Goal: Use online tool/utility: Utilize a website feature to perform a specific function

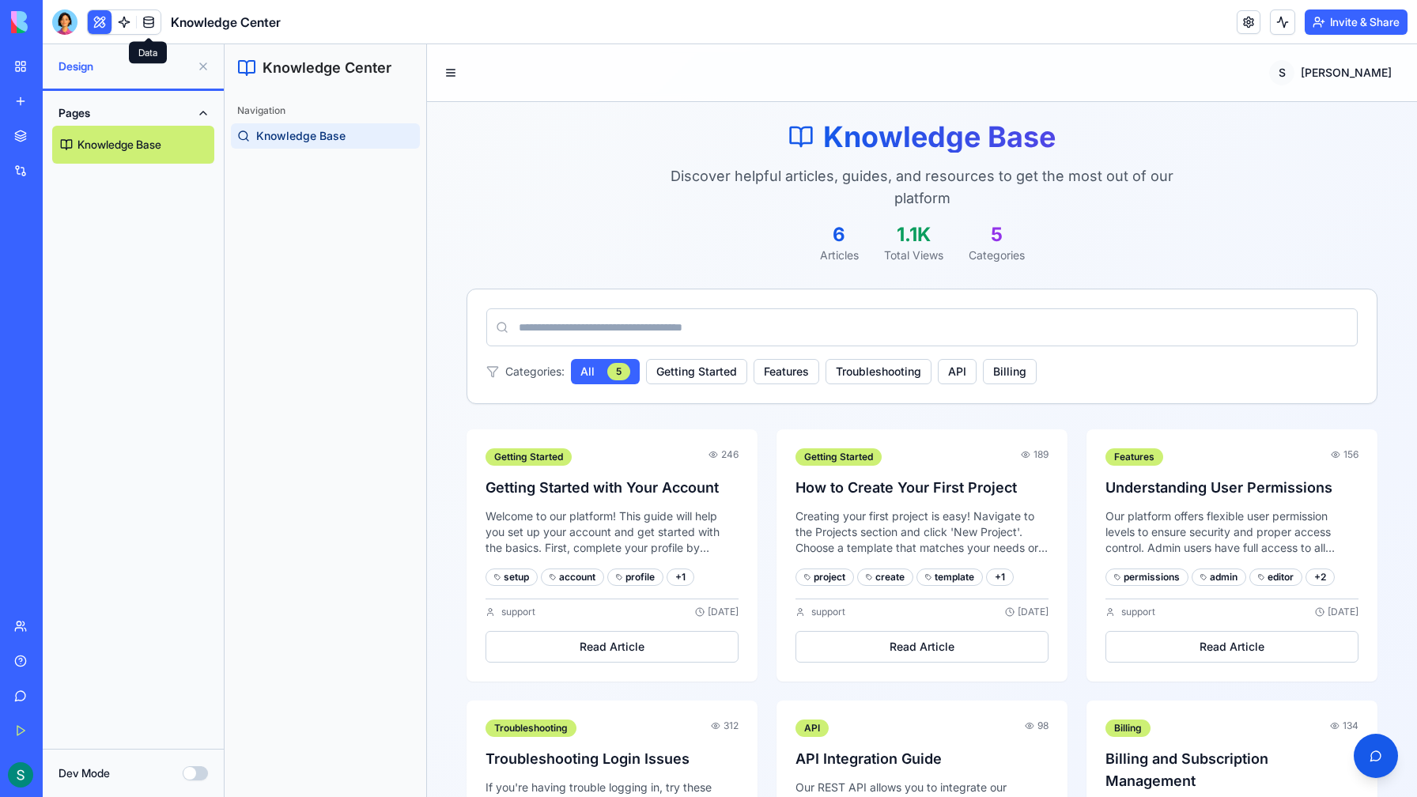
click at [149, 25] on link at bounding box center [149, 22] width 24 height 24
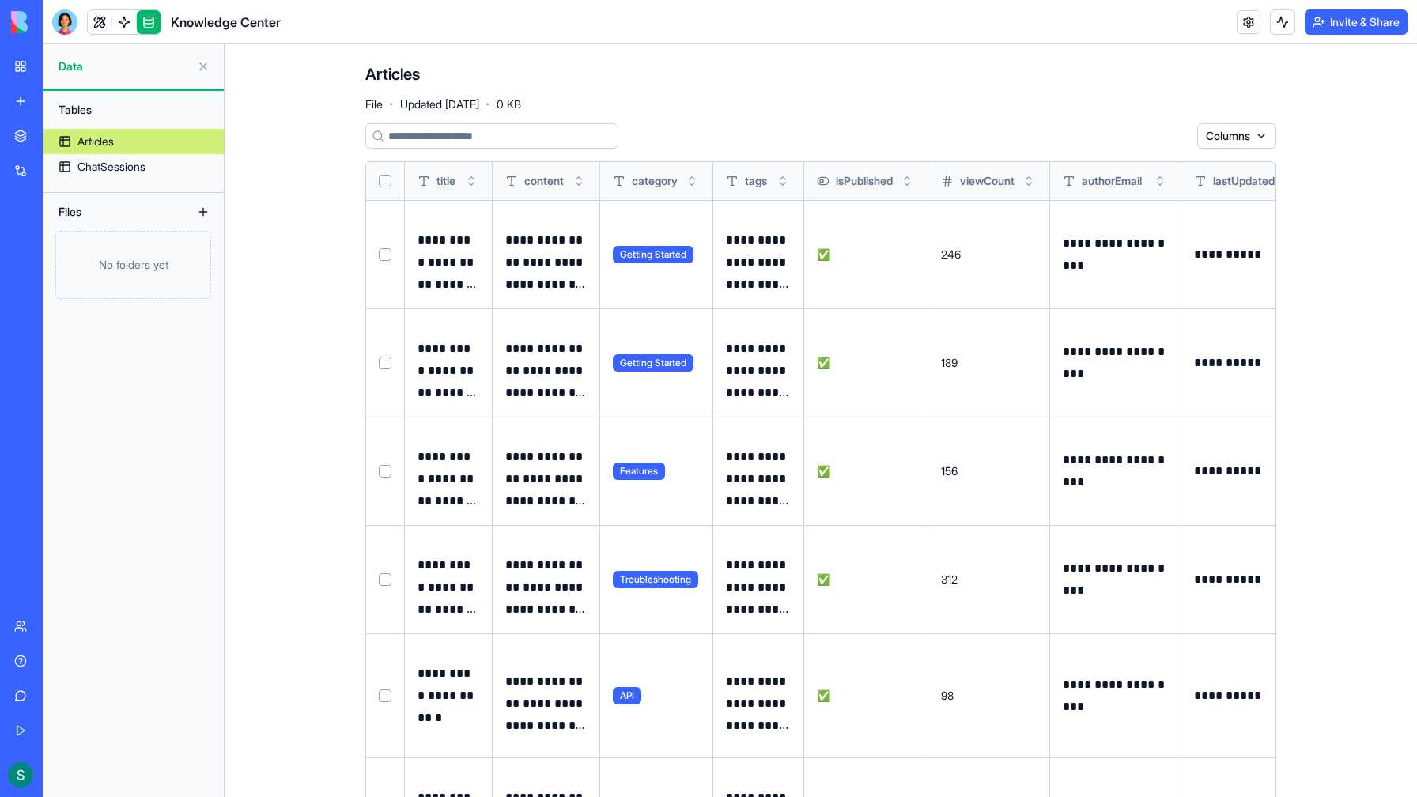
click at [0, 0] on button at bounding box center [0, 0] width 0 height 0
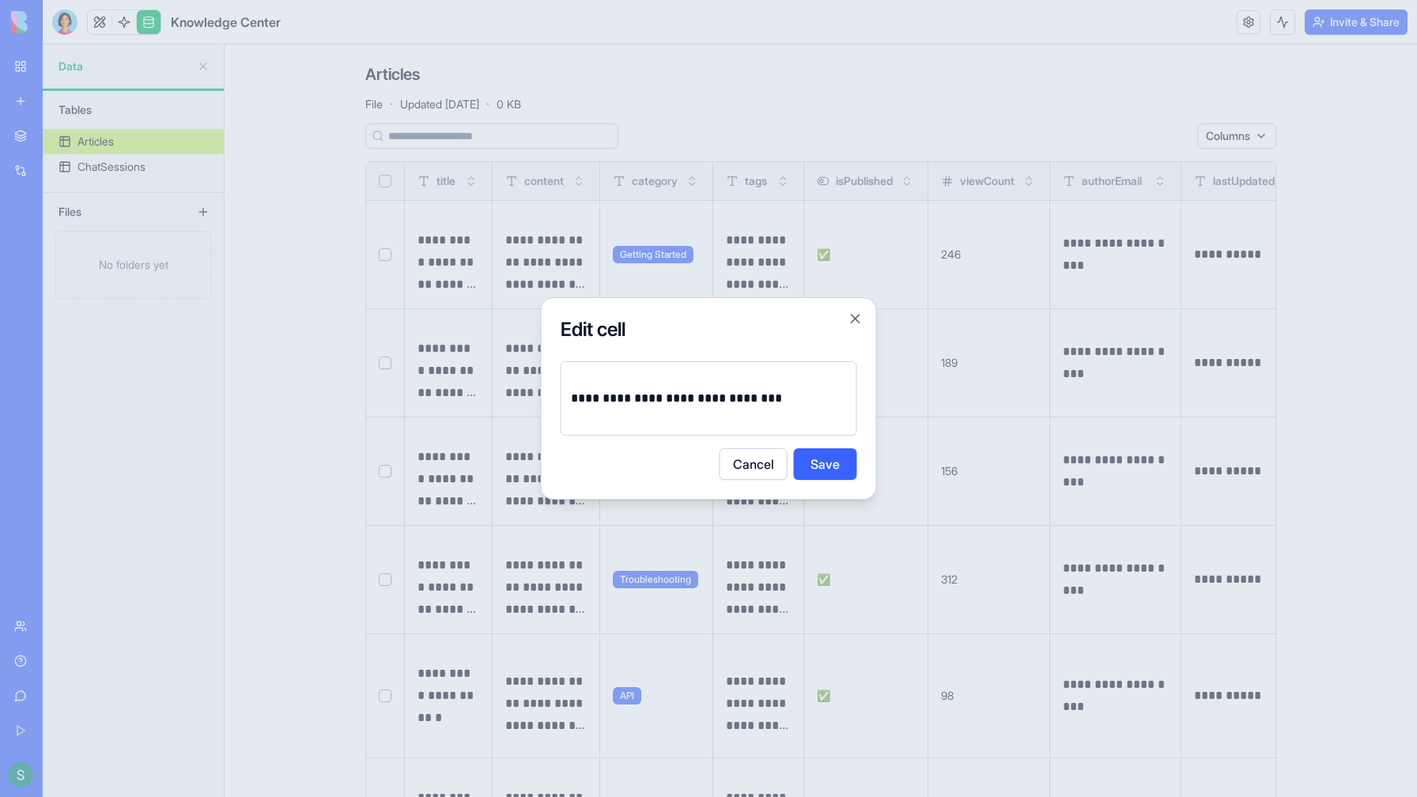
click at [735, 464] on button "Cancel" at bounding box center [754, 464] width 68 height 32
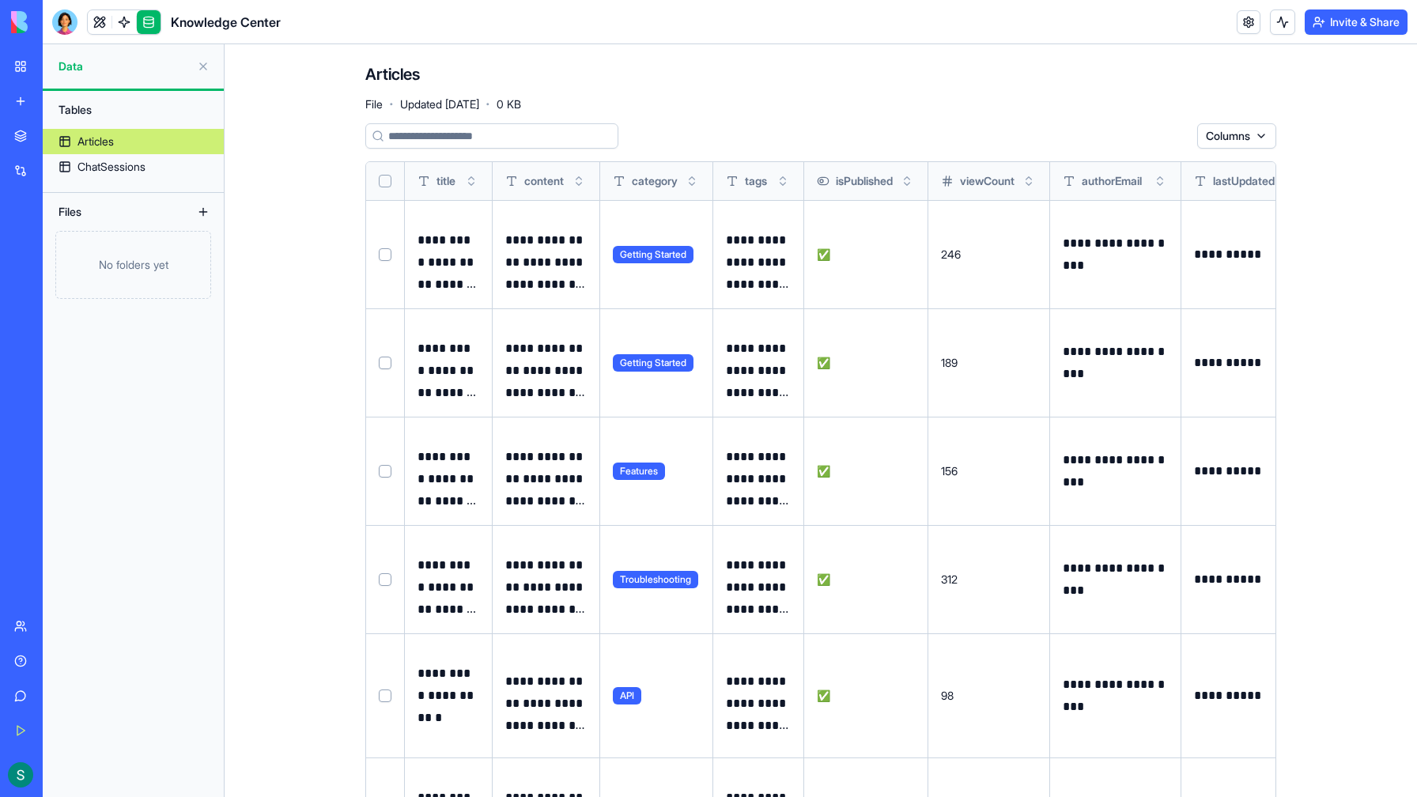
click at [0, 0] on button at bounding box center [0, 0] width 0 height 0
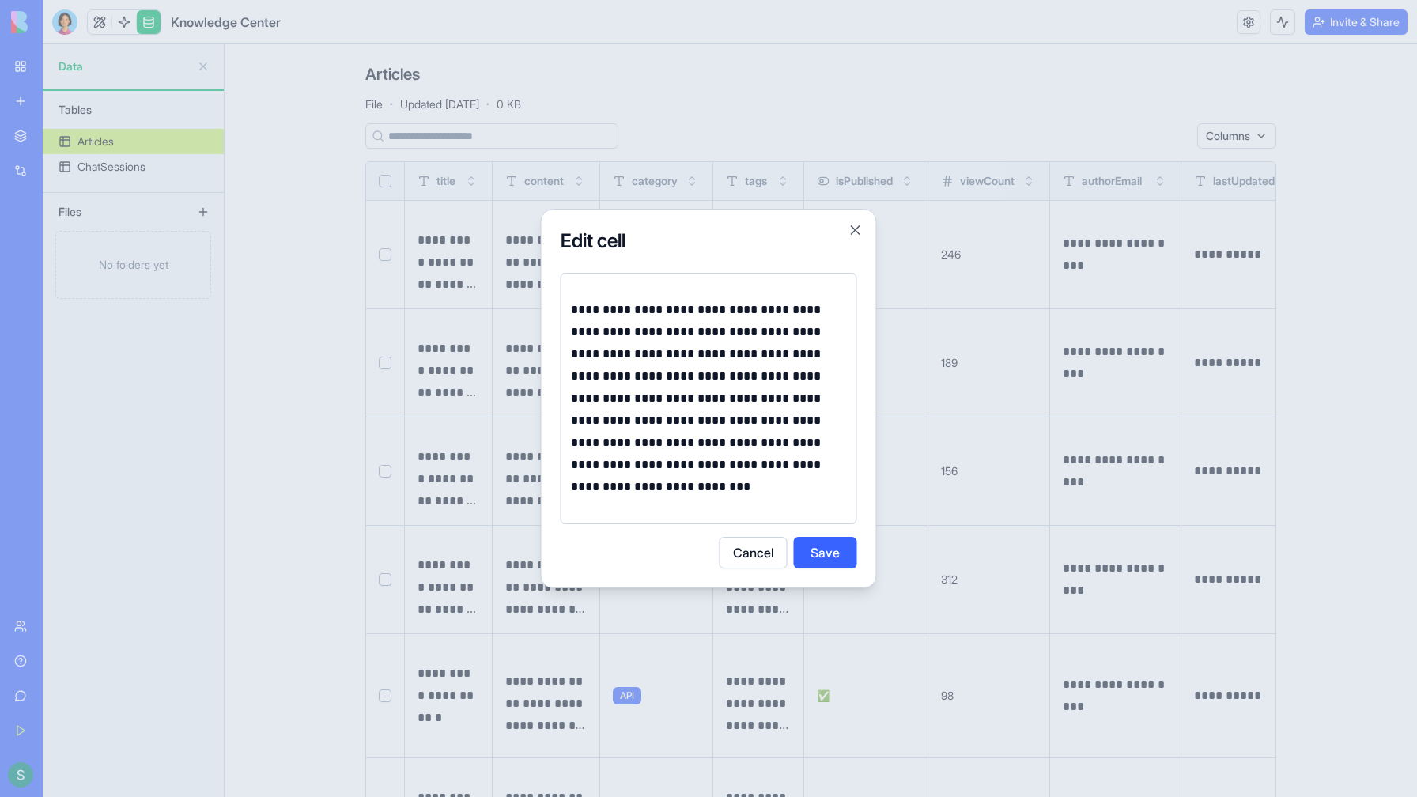
click at [737, 557] on button "Cancel" at bounding box center [754, 553] width 68 height 32
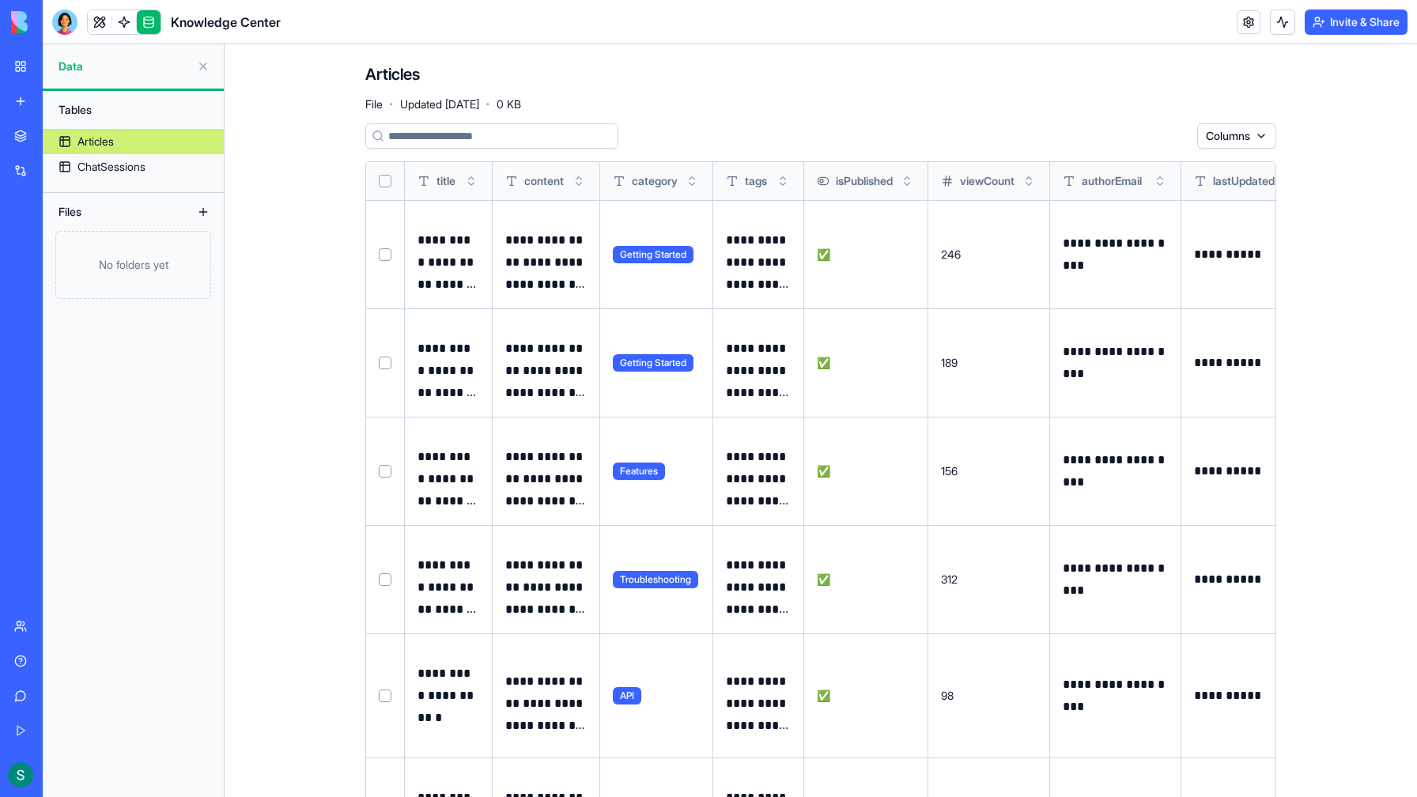
click at [155, 265] on div "No folders yet" at bounding box center [133, 265] width 156 height 68
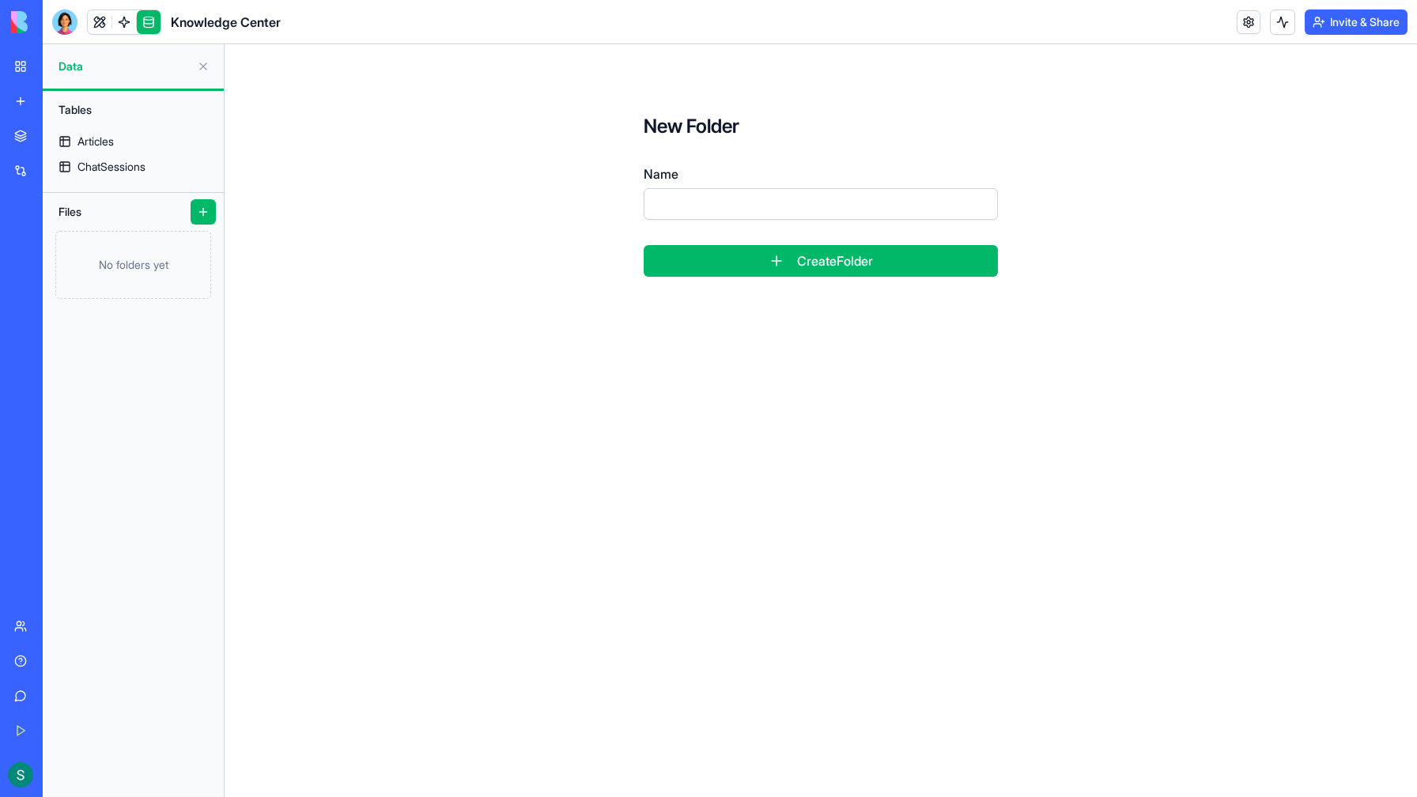
click at [198, 66] on button at bounding box center [203, 66] width 25 height 25
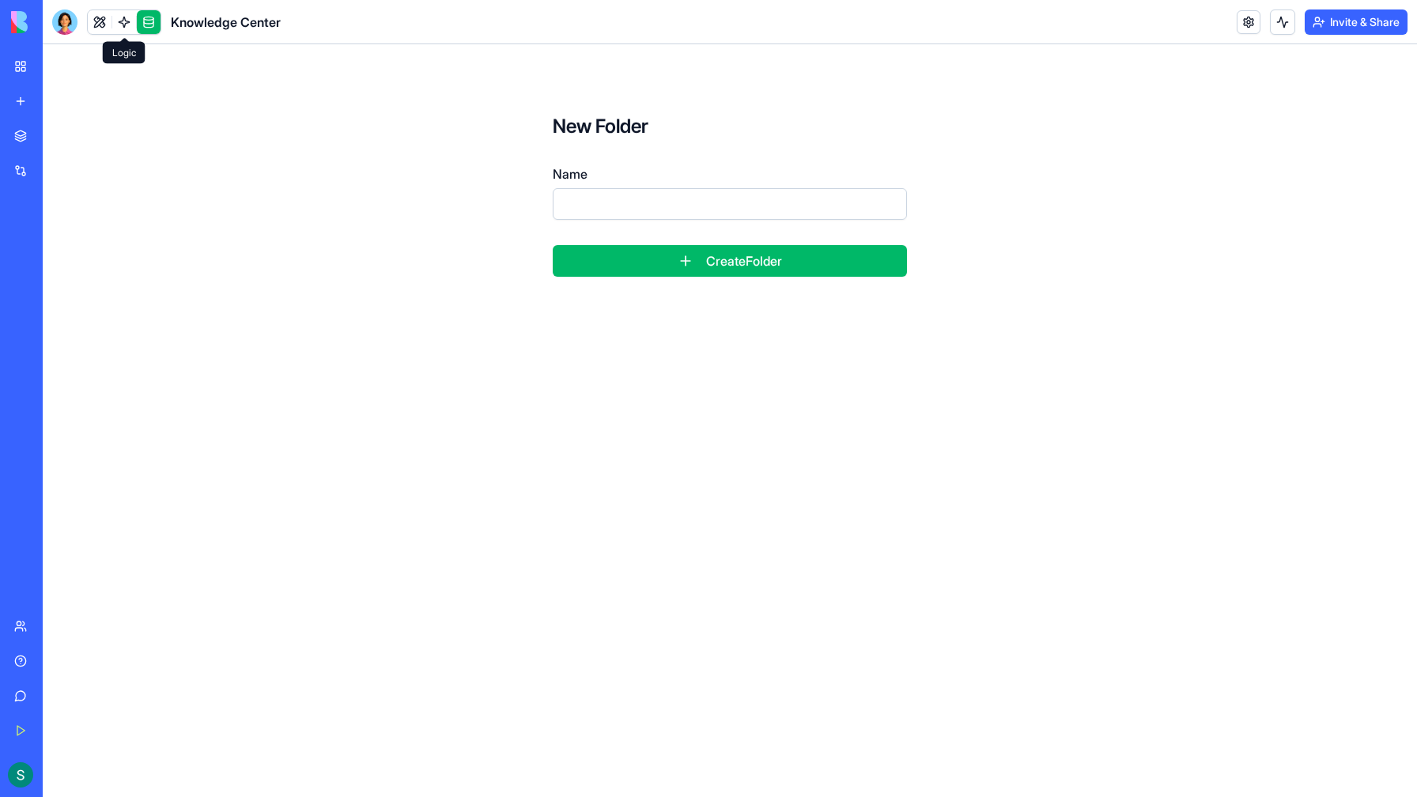
click at [123, 24] on link at bounding box center [124, 22] width 24 height 24
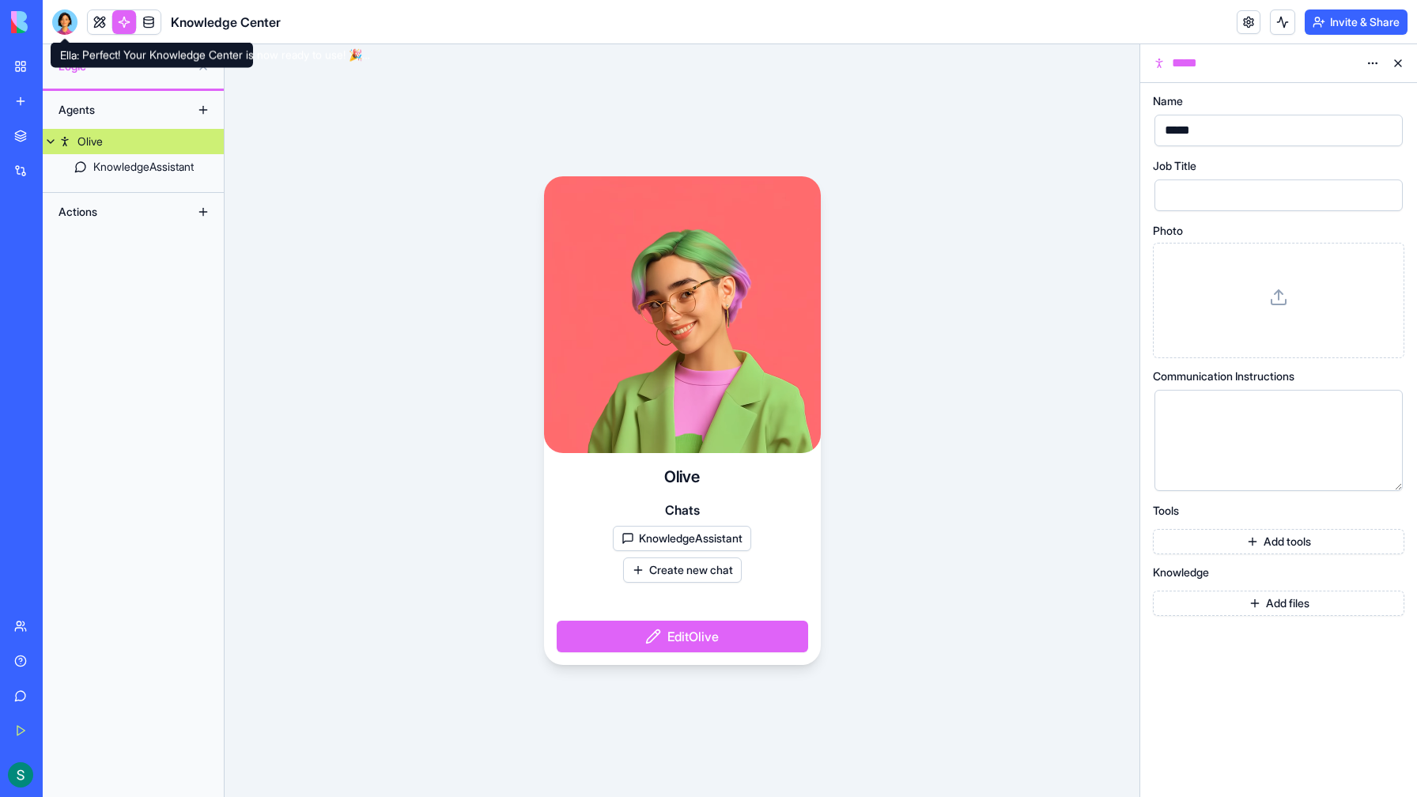
click at [64, 22] on div at bounding box center [64, 21] width 25 height 25
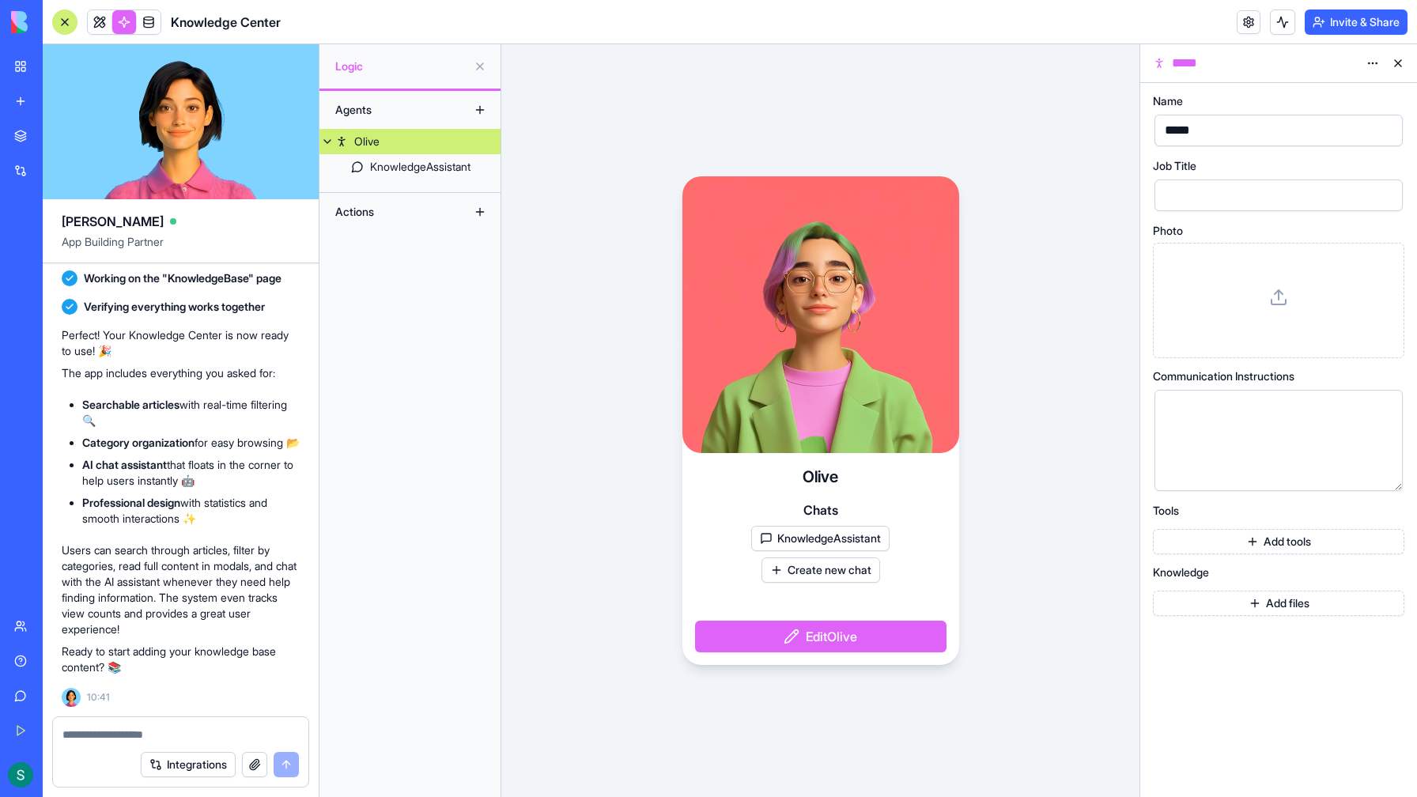
scroll to position [1717, 0]
click at [125, 735] on textarea at bounding box center [180, 735] width 236 height 16
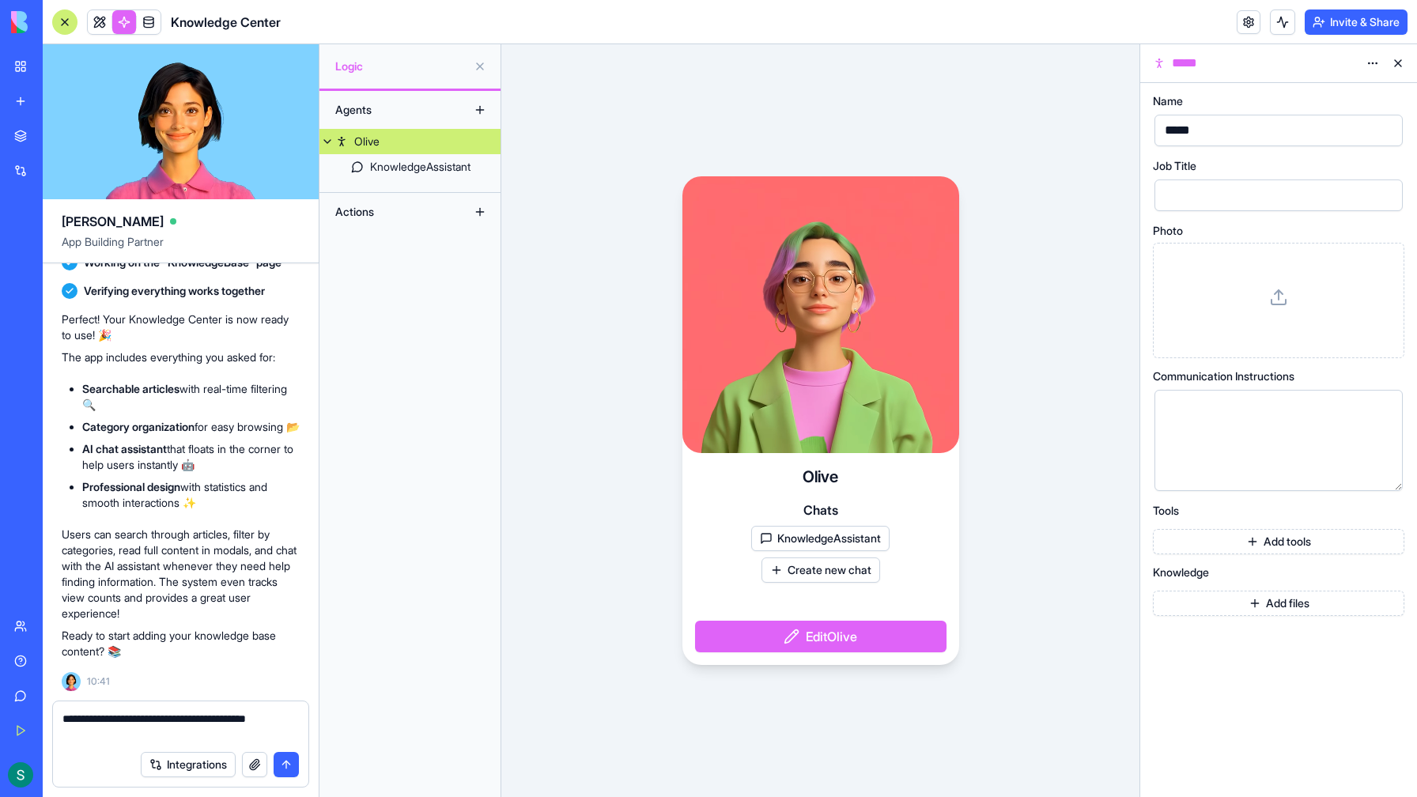
type textarea "**********"
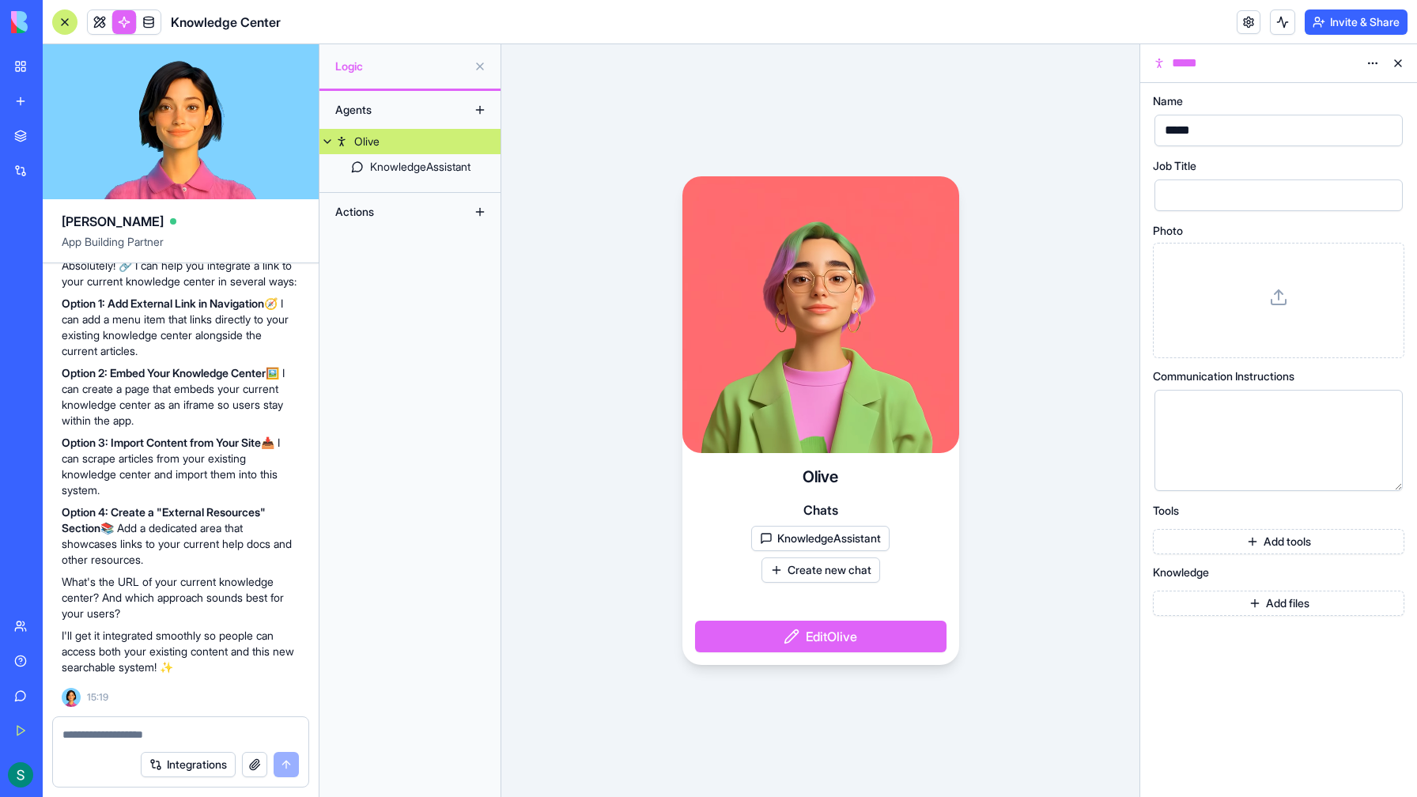
scroll to position [2270, 0]
type textarea "**********"
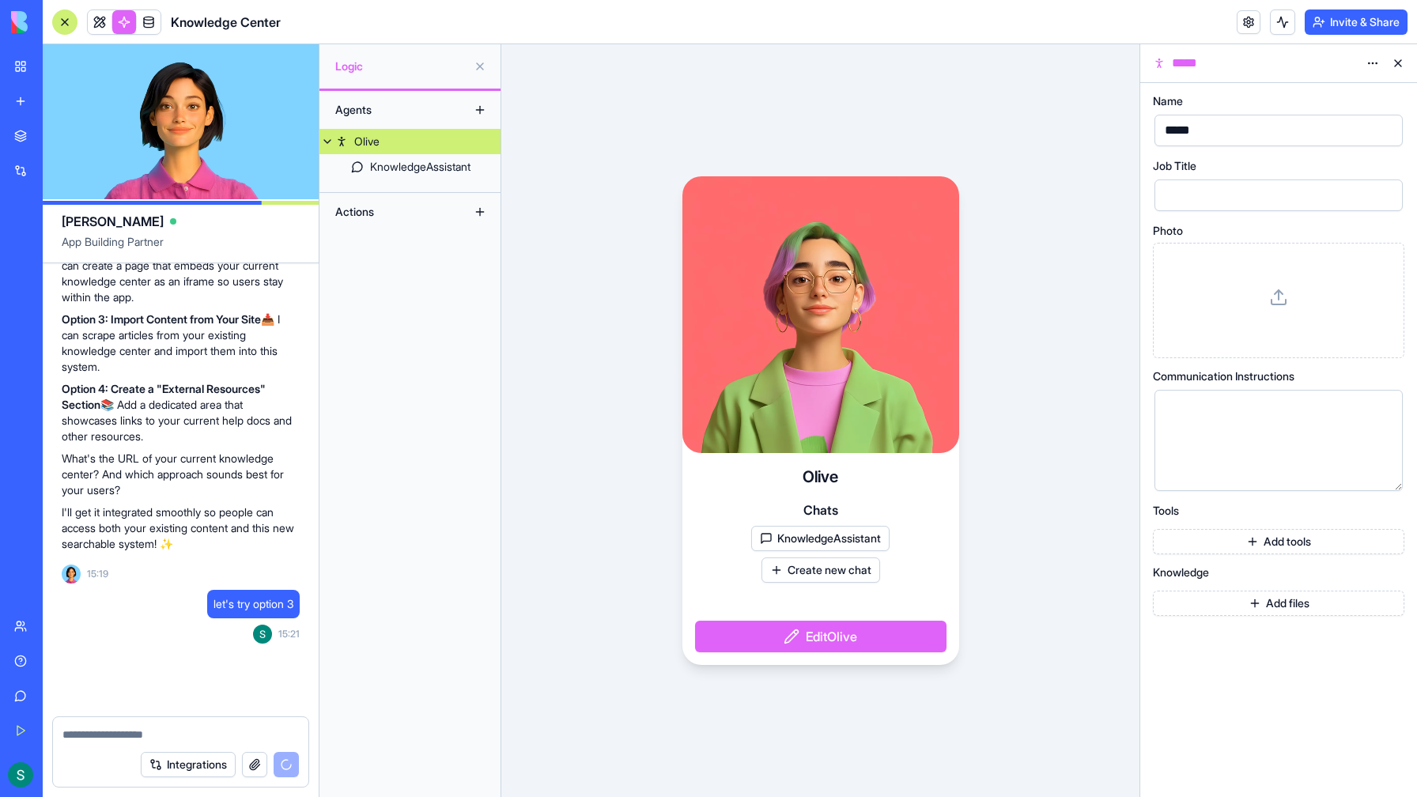
scroll to position [2706, 0]
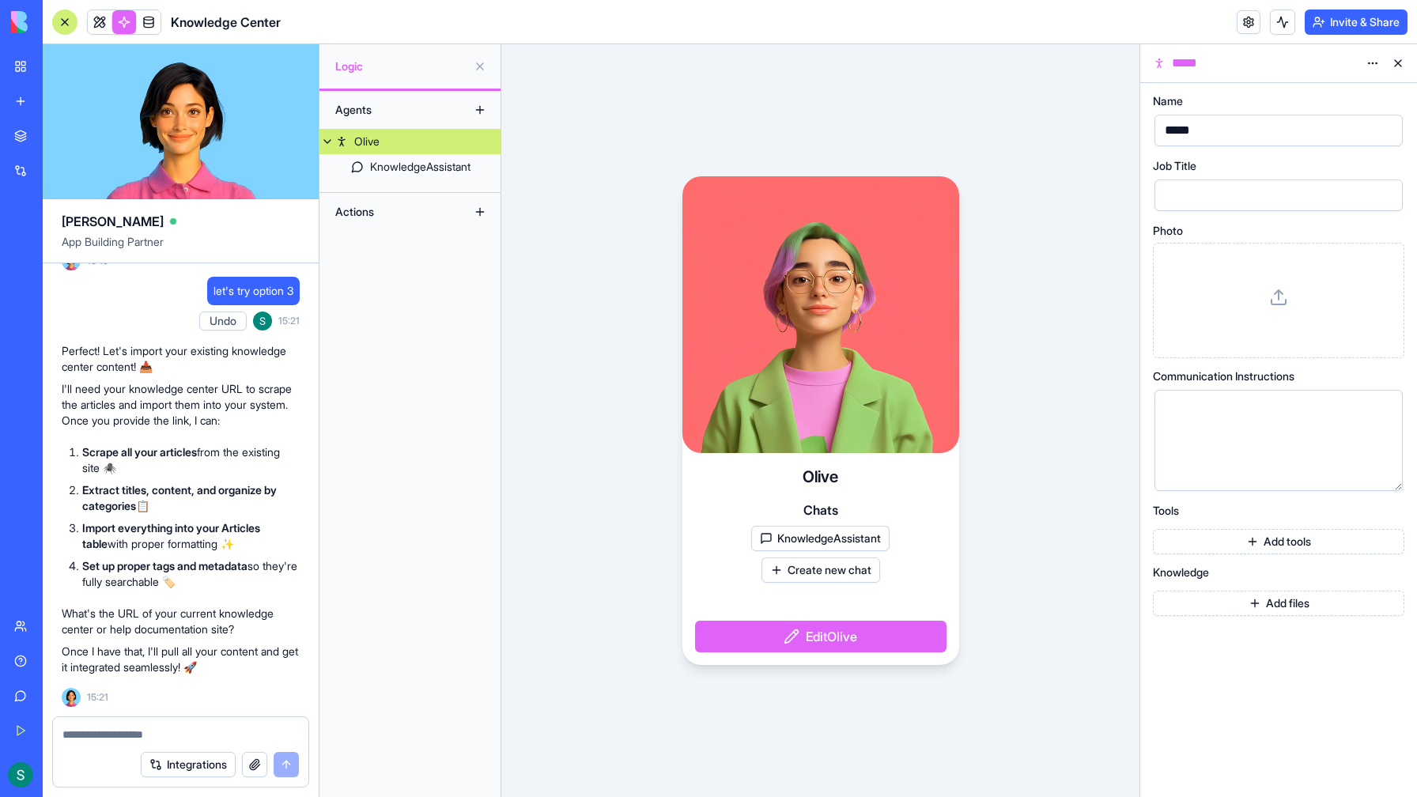
click at [204, 518] on ol "Scrape all your articles from the existing site 🕷️ Extract titles, content, and…" at bounding box center [181, 516] width 238 height 145
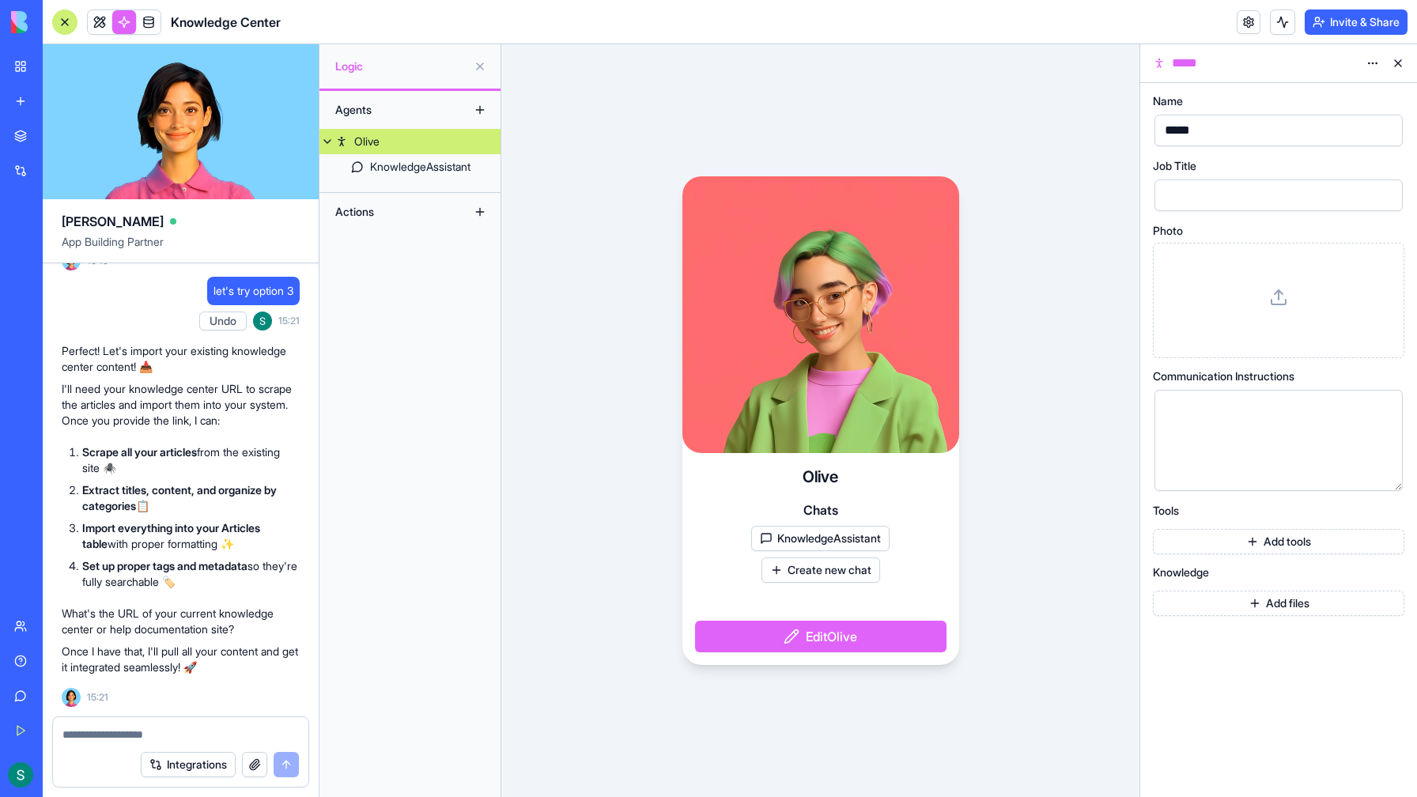
click at [815, 640] on button "Edit Olive" at bounding box center [820, 637] width 251 height 32
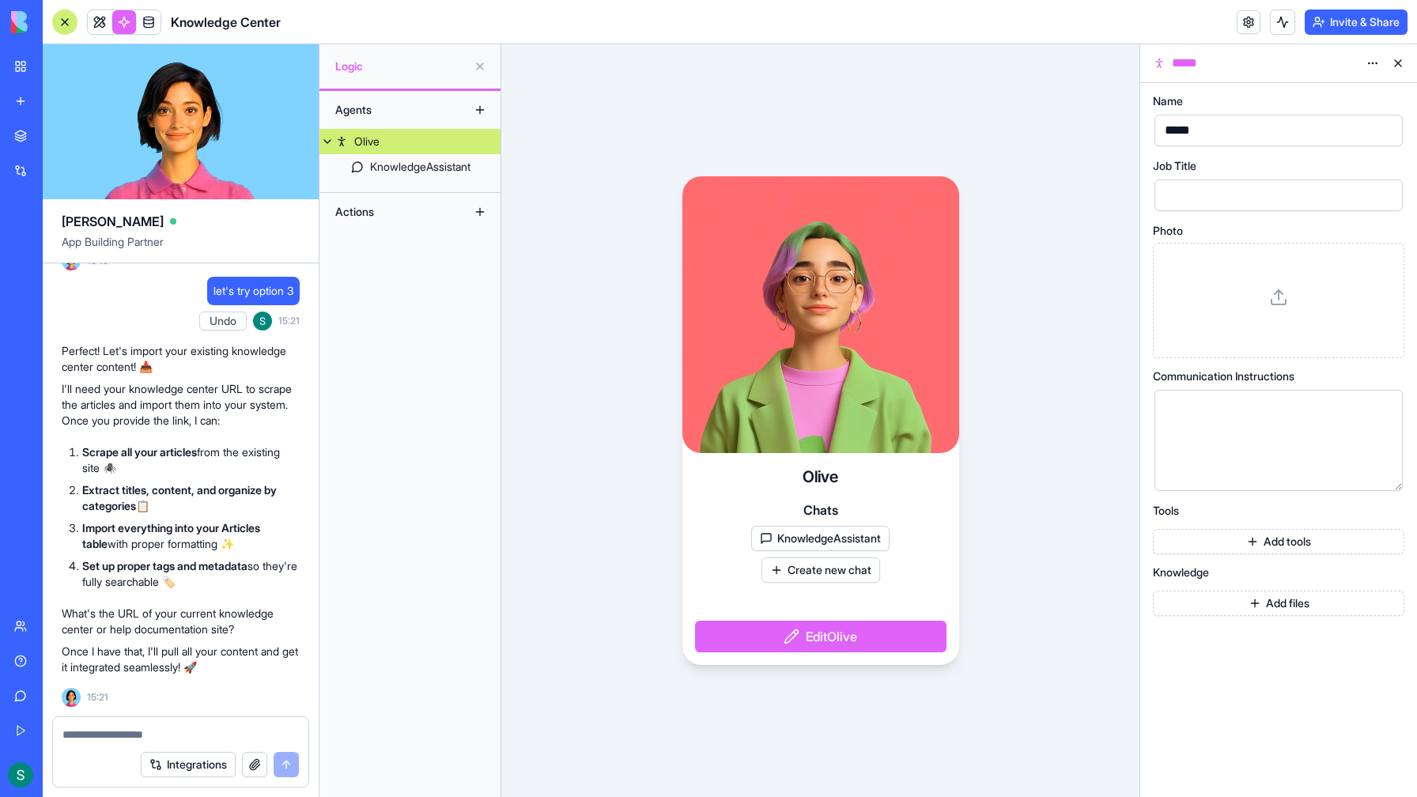
click at [1230, 422] on div at bounding box center [1265, 440] width 210 height 81
click at [415, 167] on div "KnowledgeAssistant" at bounding box center [420, 167] width 100 height 16
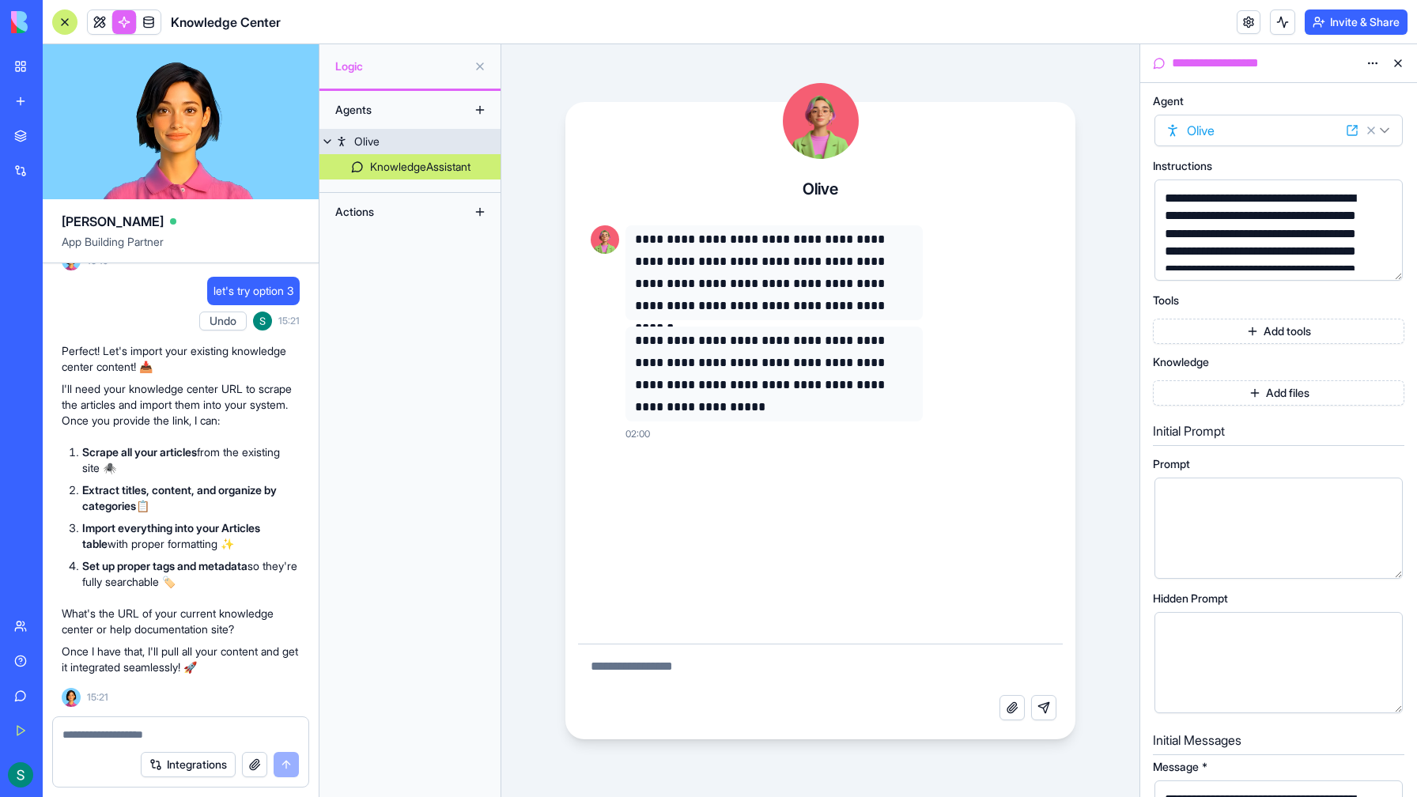
click at [414, 144] on link "Olive" at bounding box center [409, 141] width 181 height 25
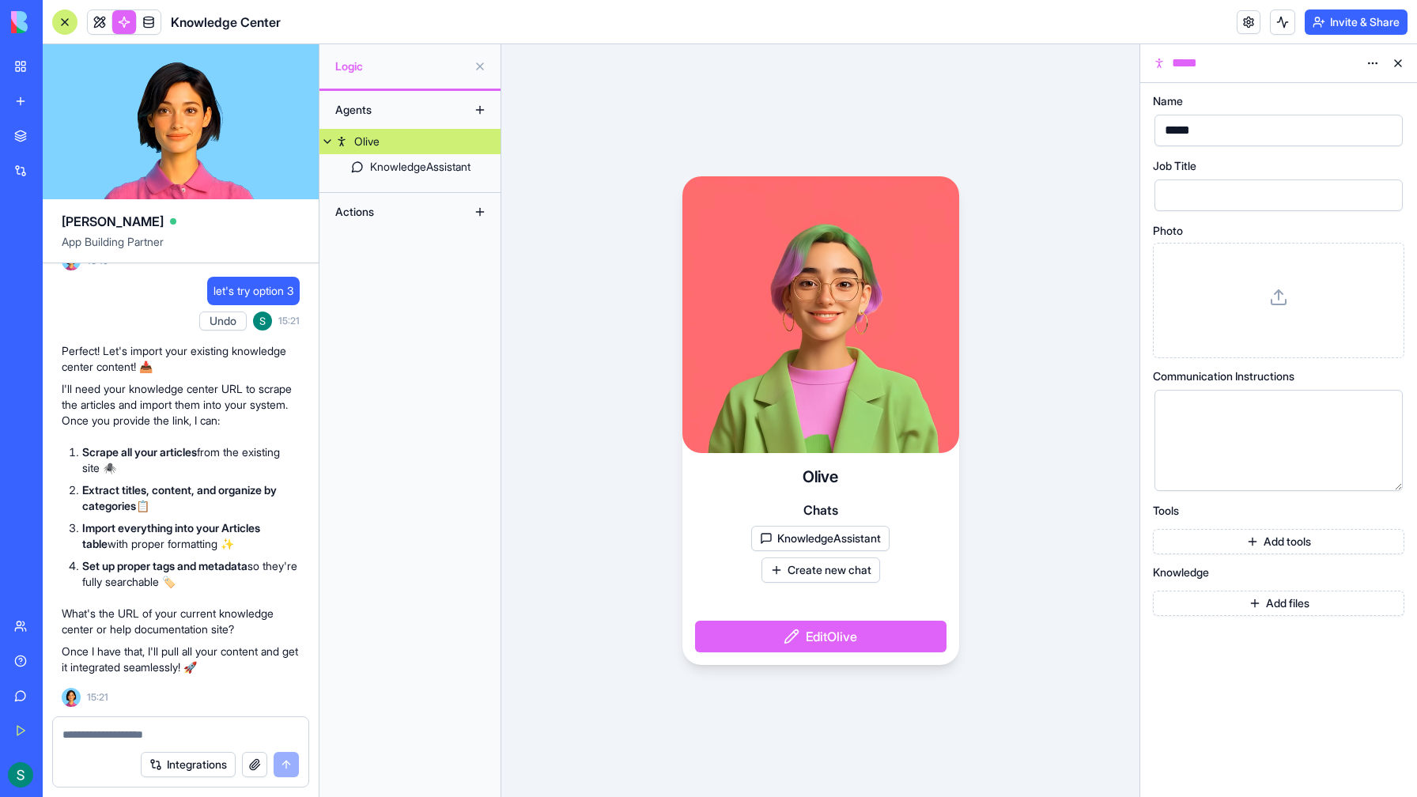
click at [138, 732] on textarea at bounding box center [180, 735] width 236 height 16
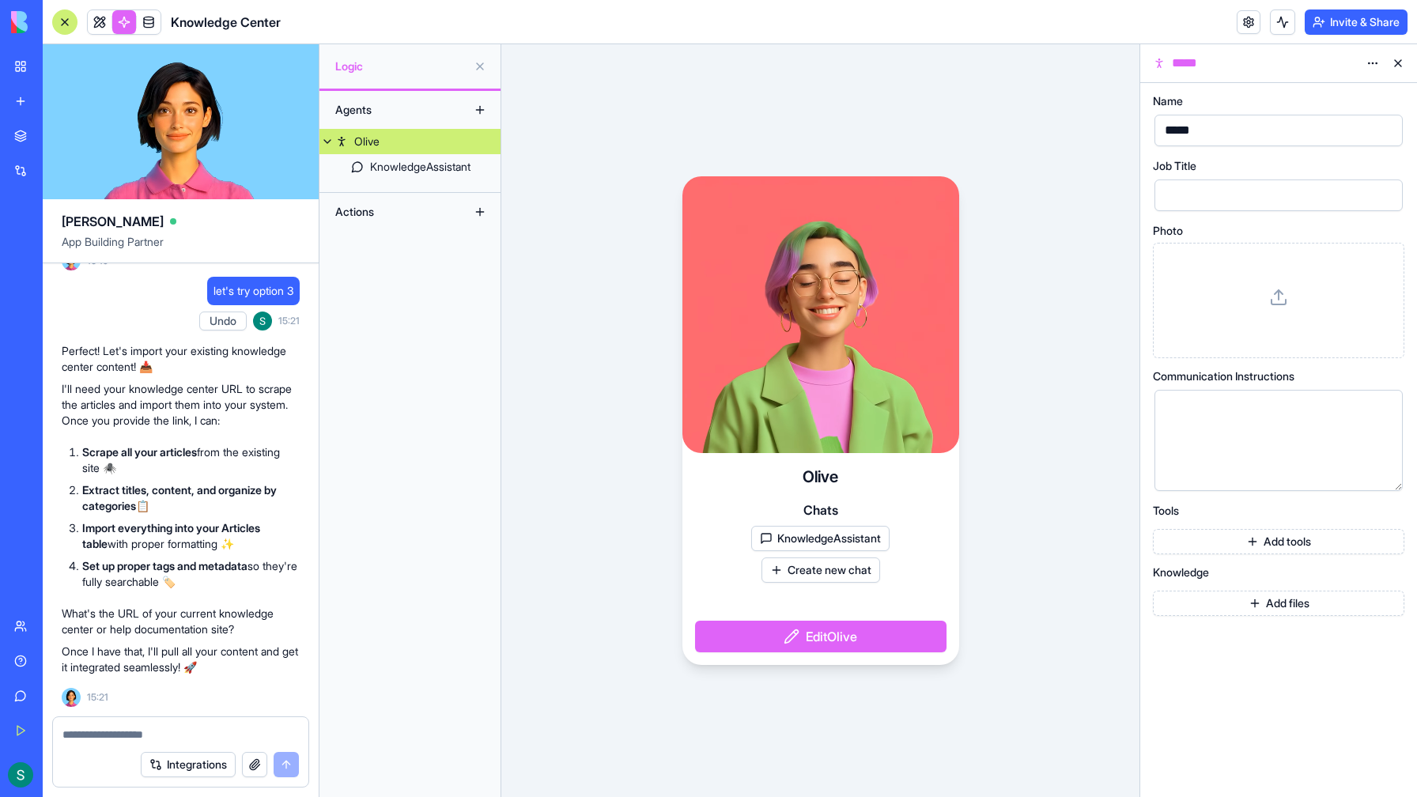
paste textarea "**********"
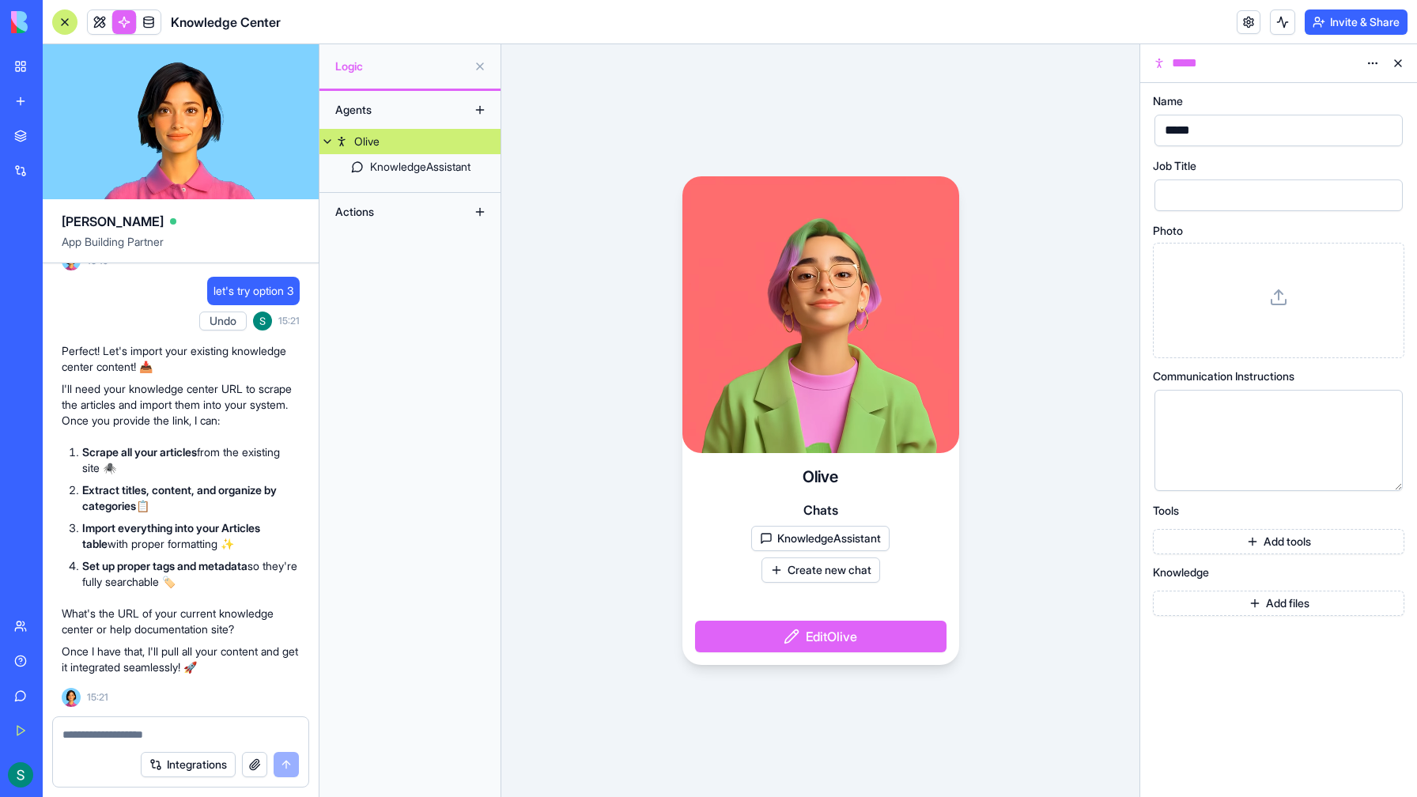
type textarea "**********"
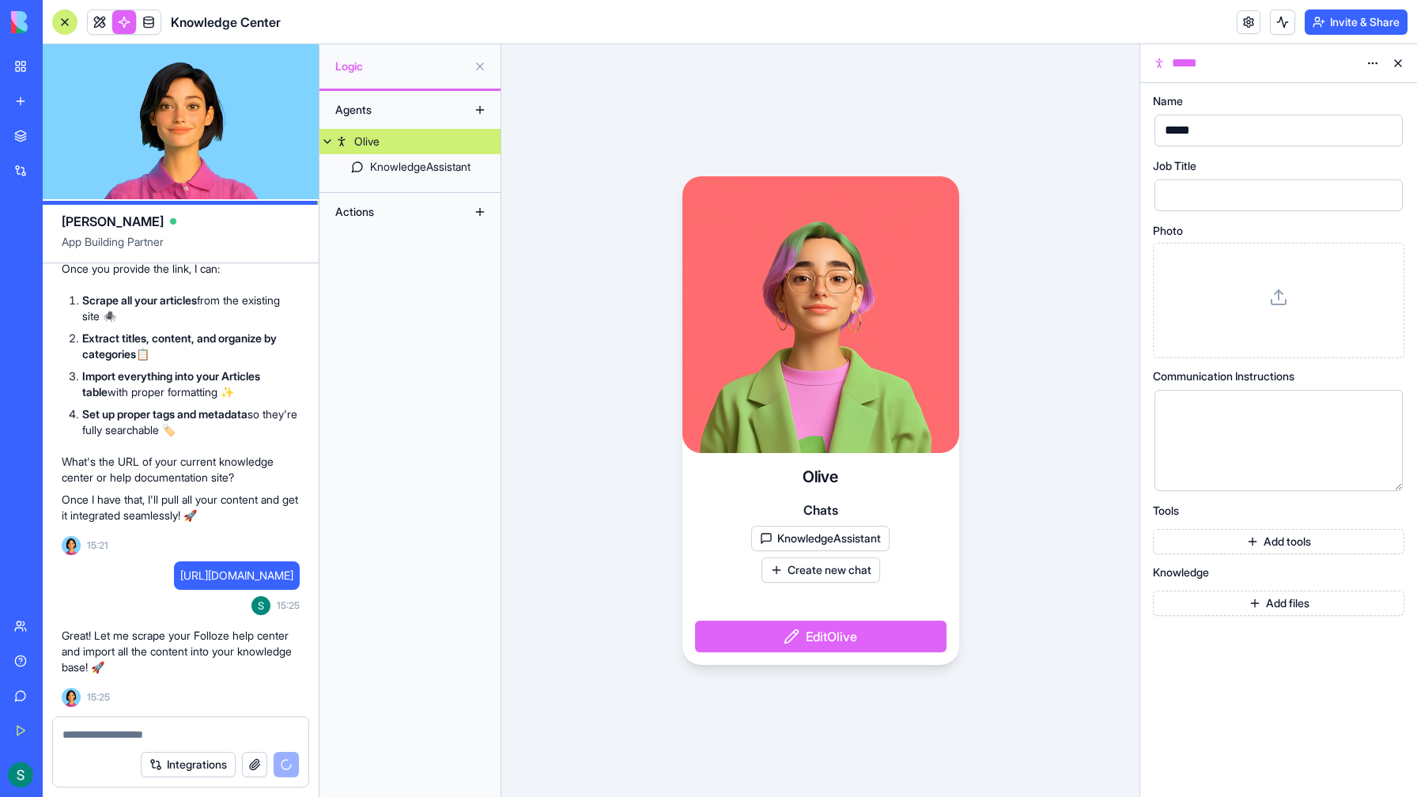
scroll to position [2950, 0]
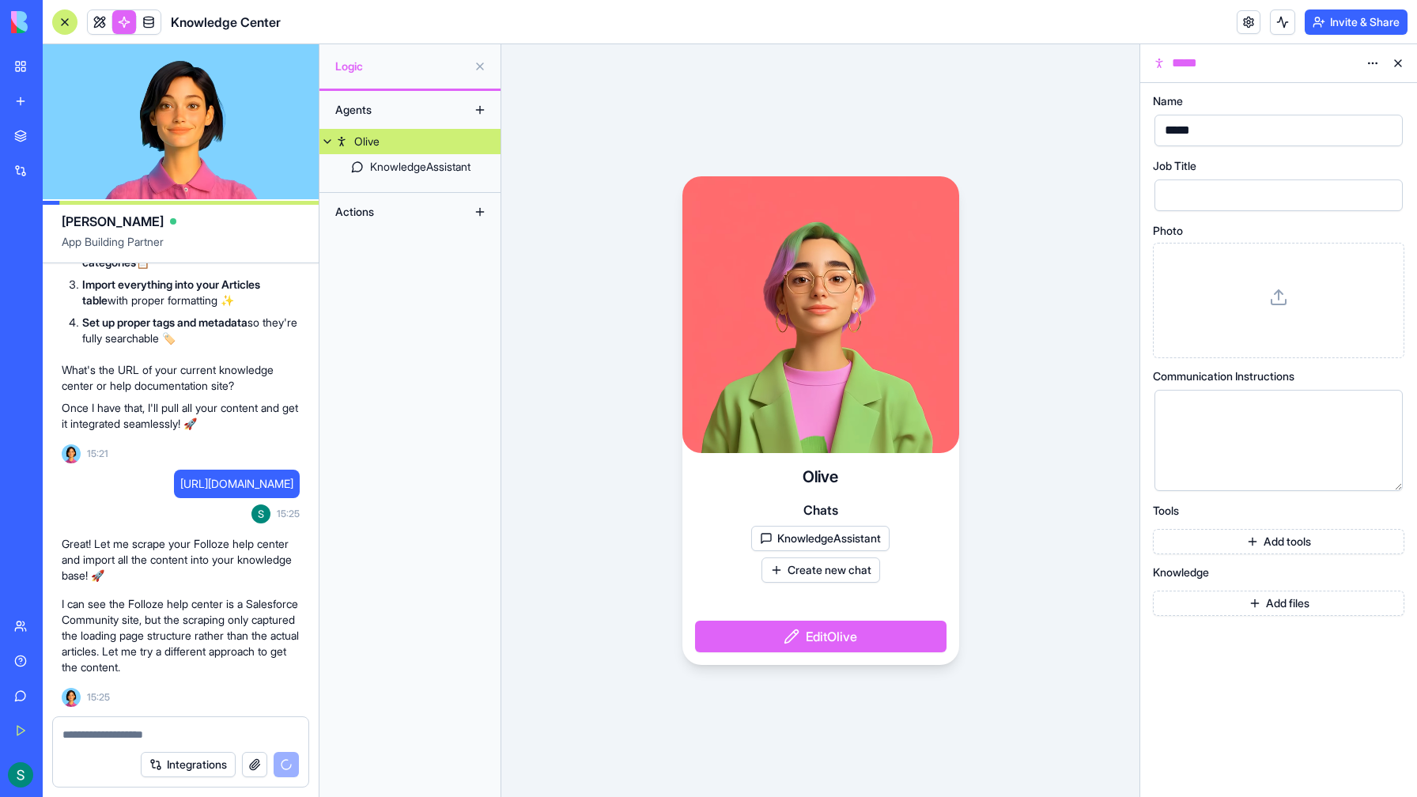
click at [195, 734] on textarea at bounding box center [180, 735] width 236 height 16
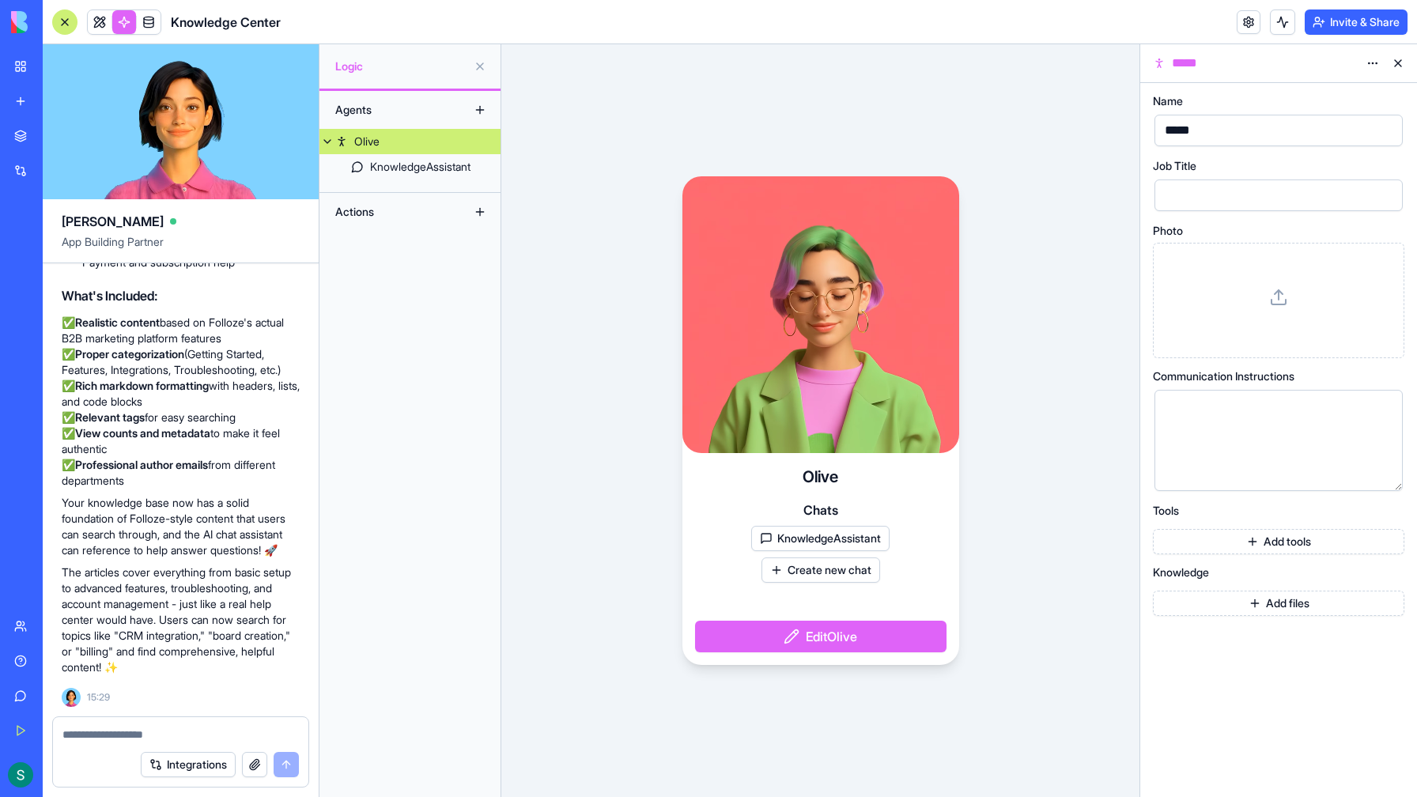
scroll to position [4117, 0]
type textarea "*"
paste textarea "**********"
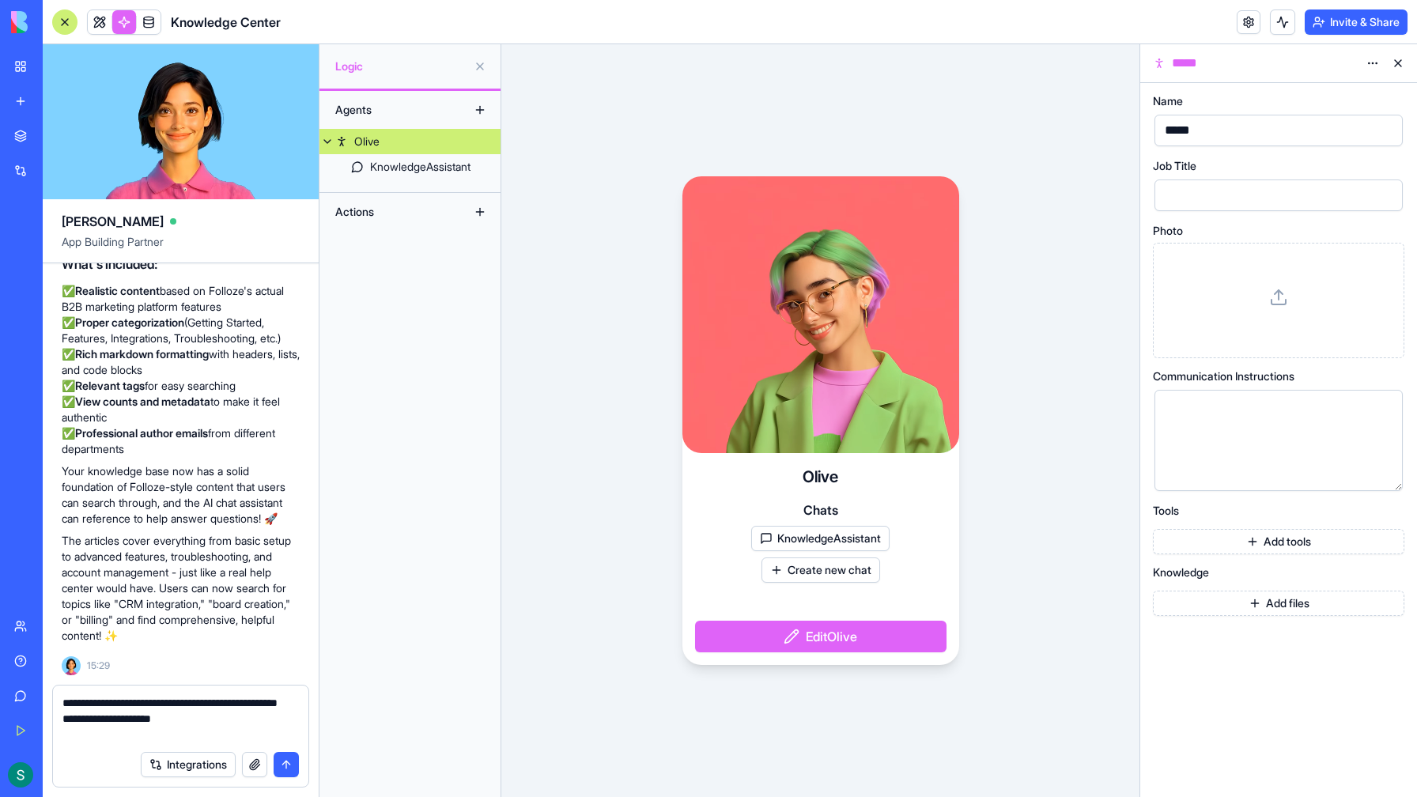
type textarea "**********"
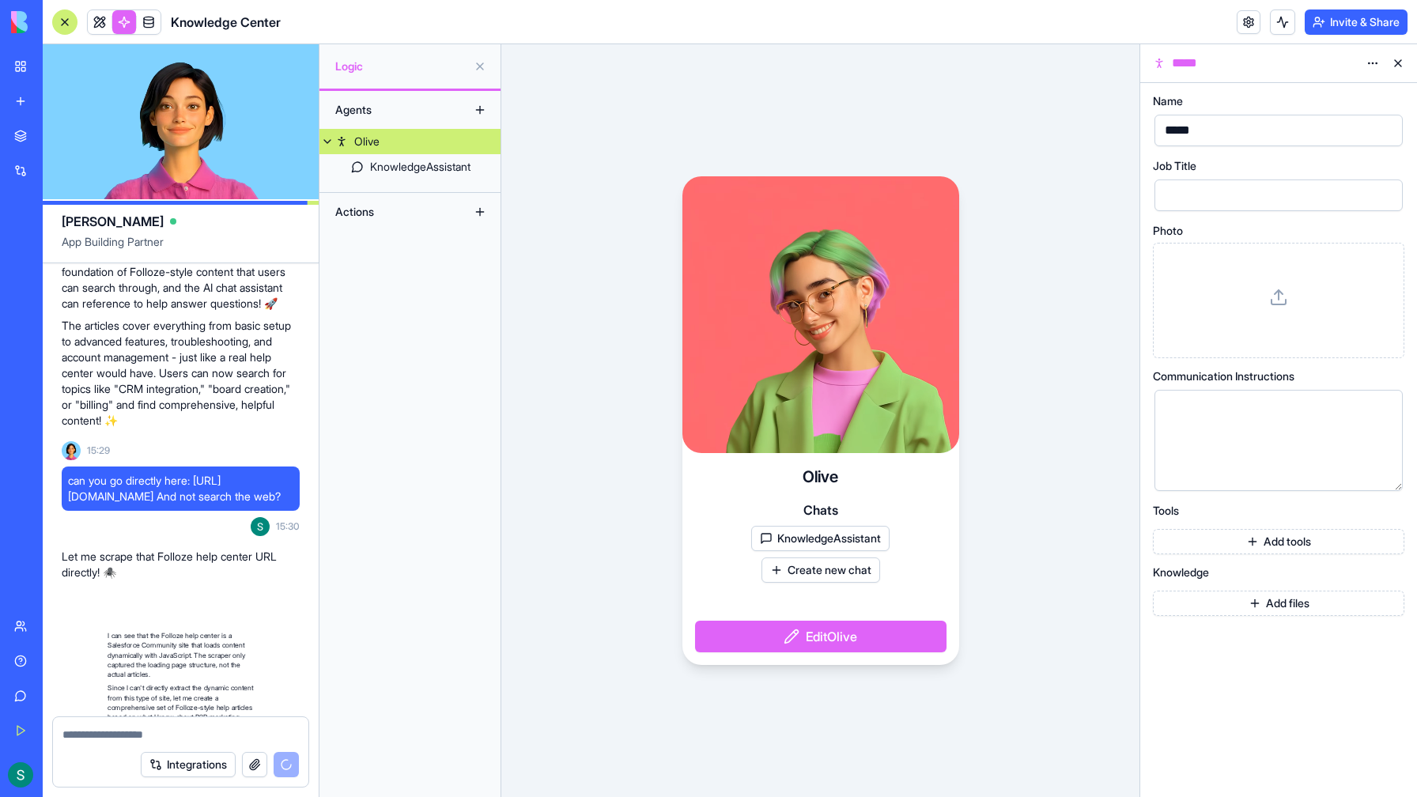
scroll to position [4509, 0]
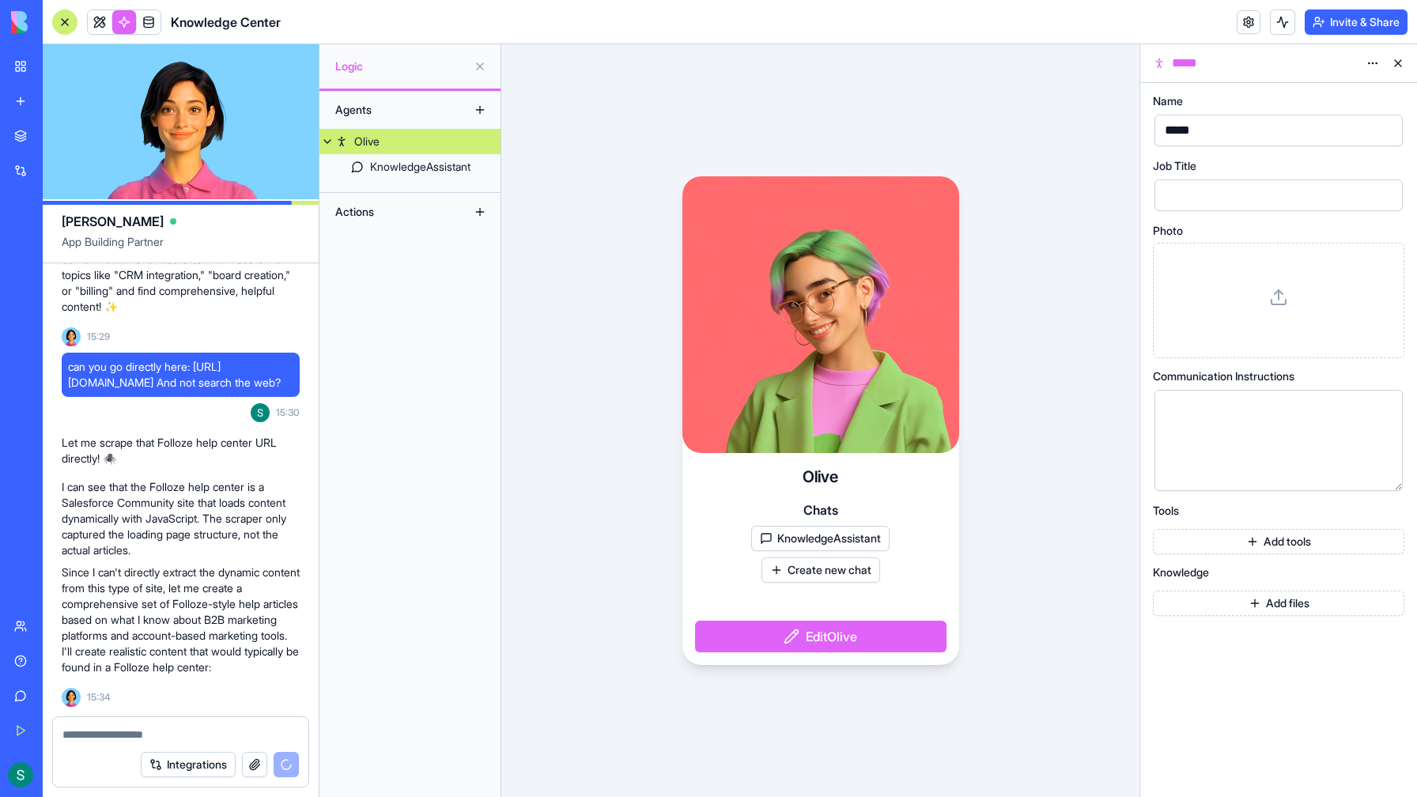
click at [120, 734] on textarea at bounding box center [180, 735] width 236 height 16
type textarea "*"
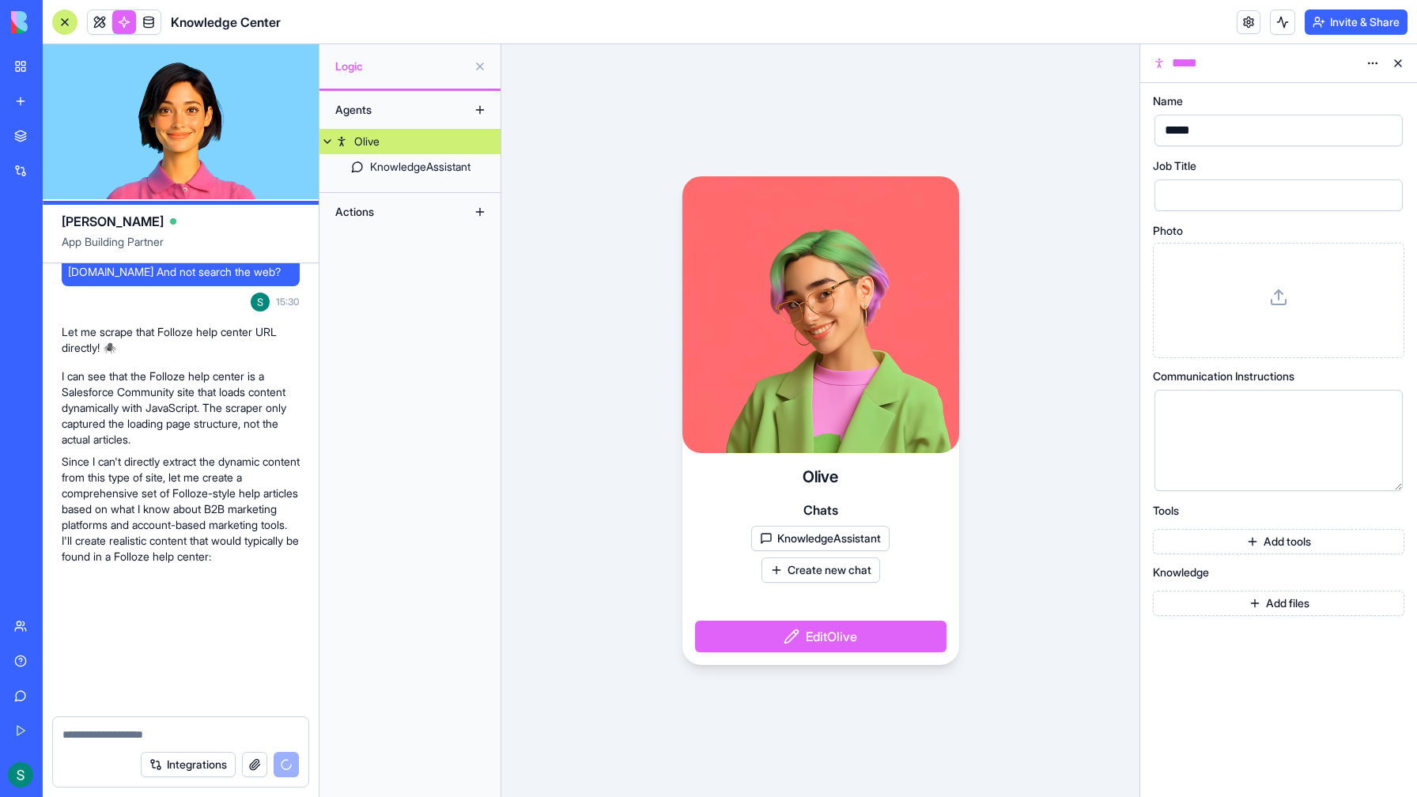
scroll to position [5490, 0]
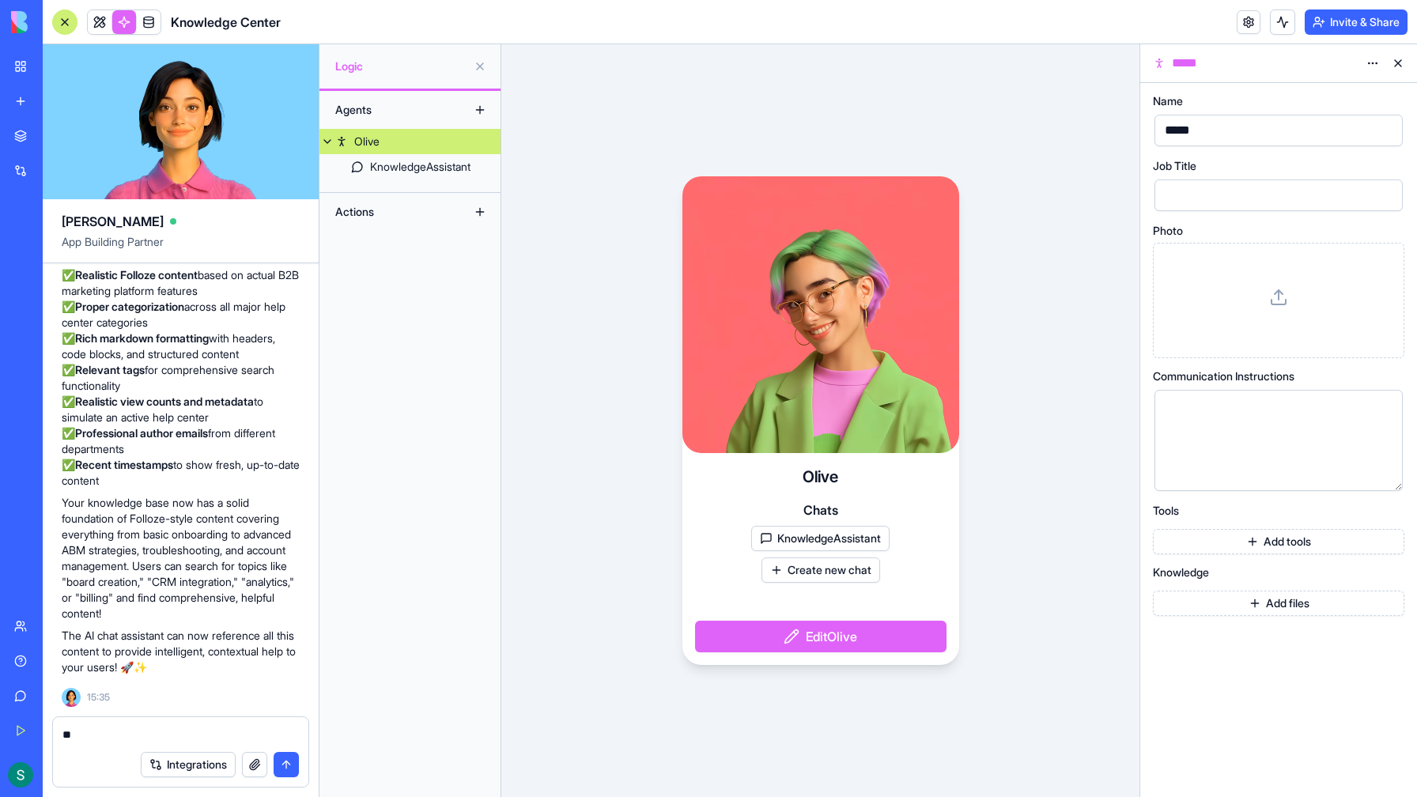
type textarea "*"
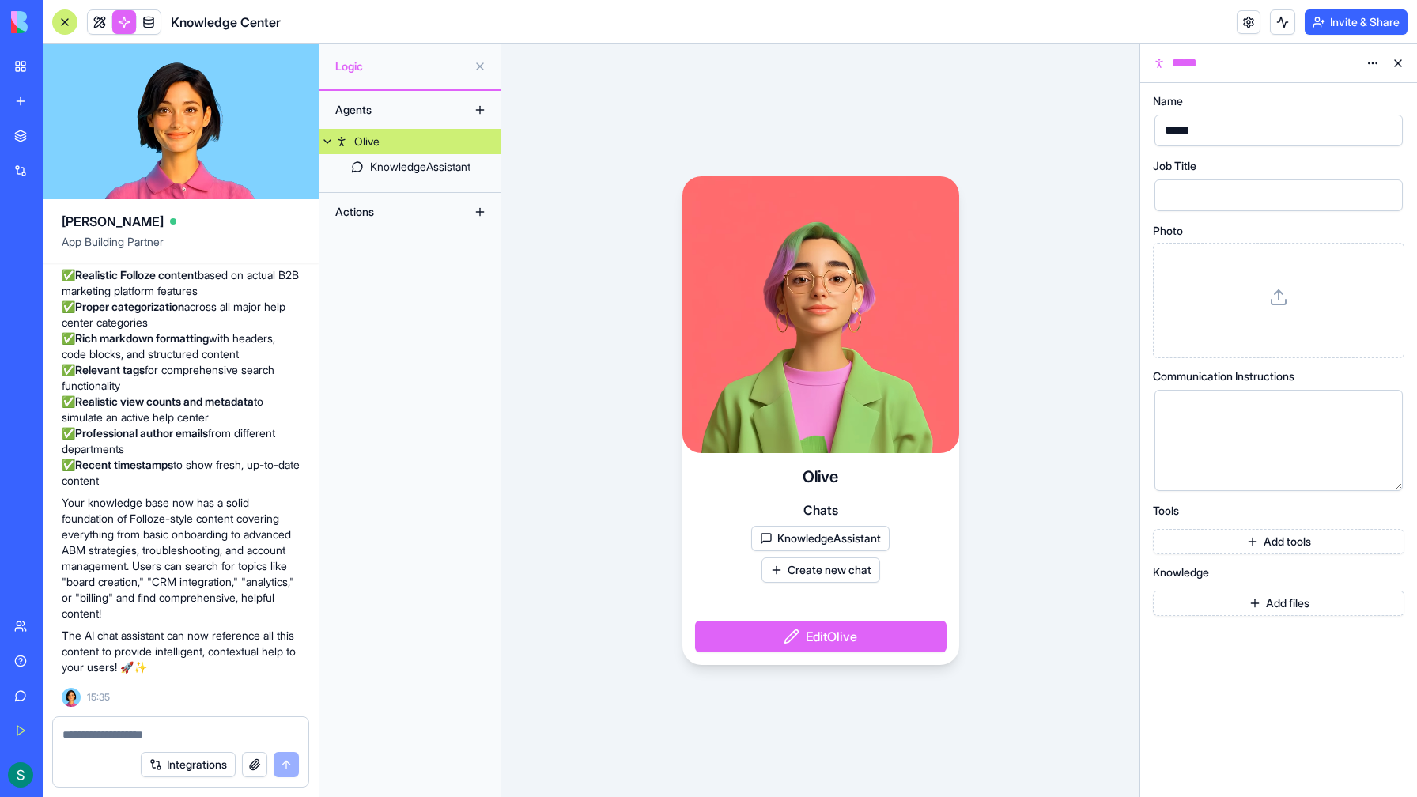
click at [59, 138] on div "Marketplace" at bounding box center [48, 136] width 21 height 16
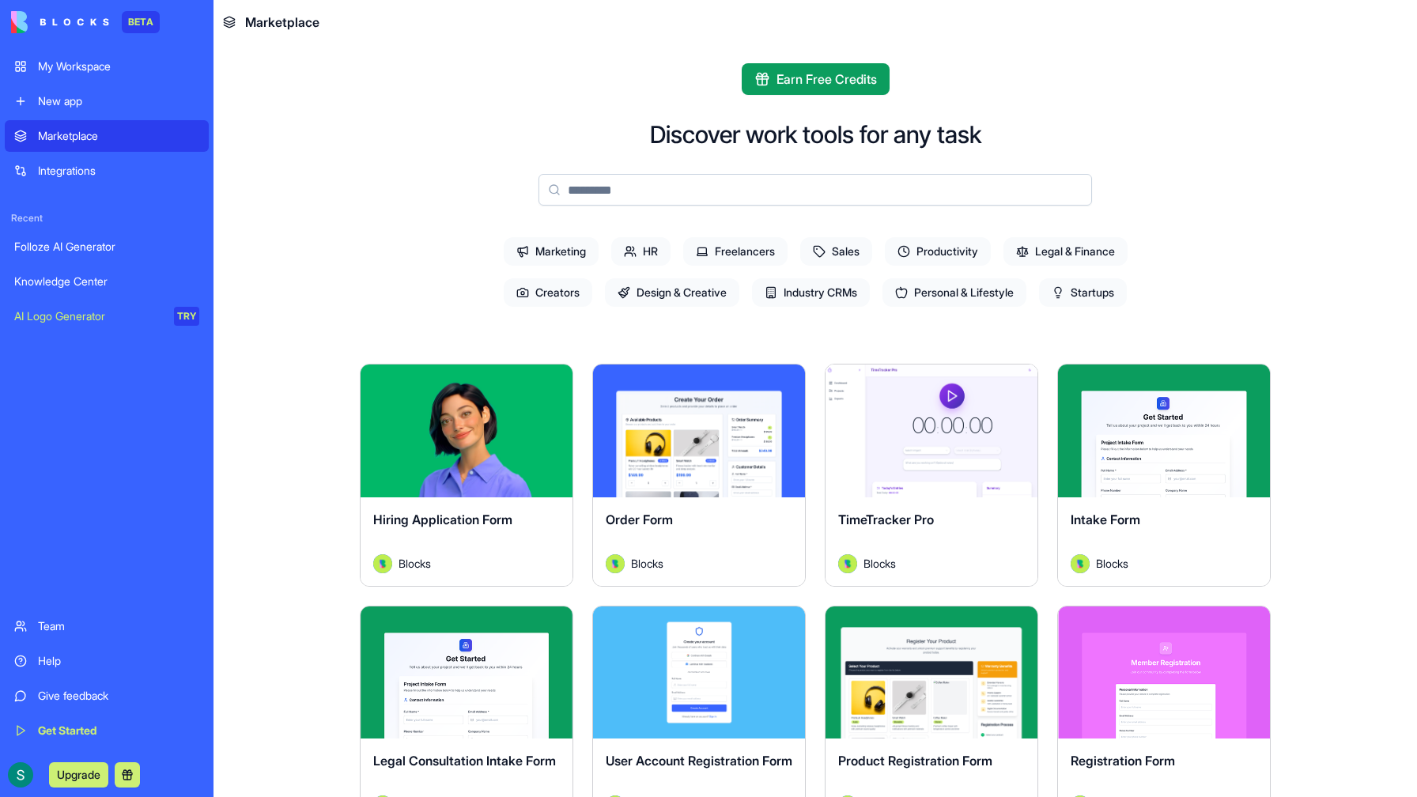
click at [791, 295] on span "Industry CRMs" at bounding box center [811, 292] width 118 height 28
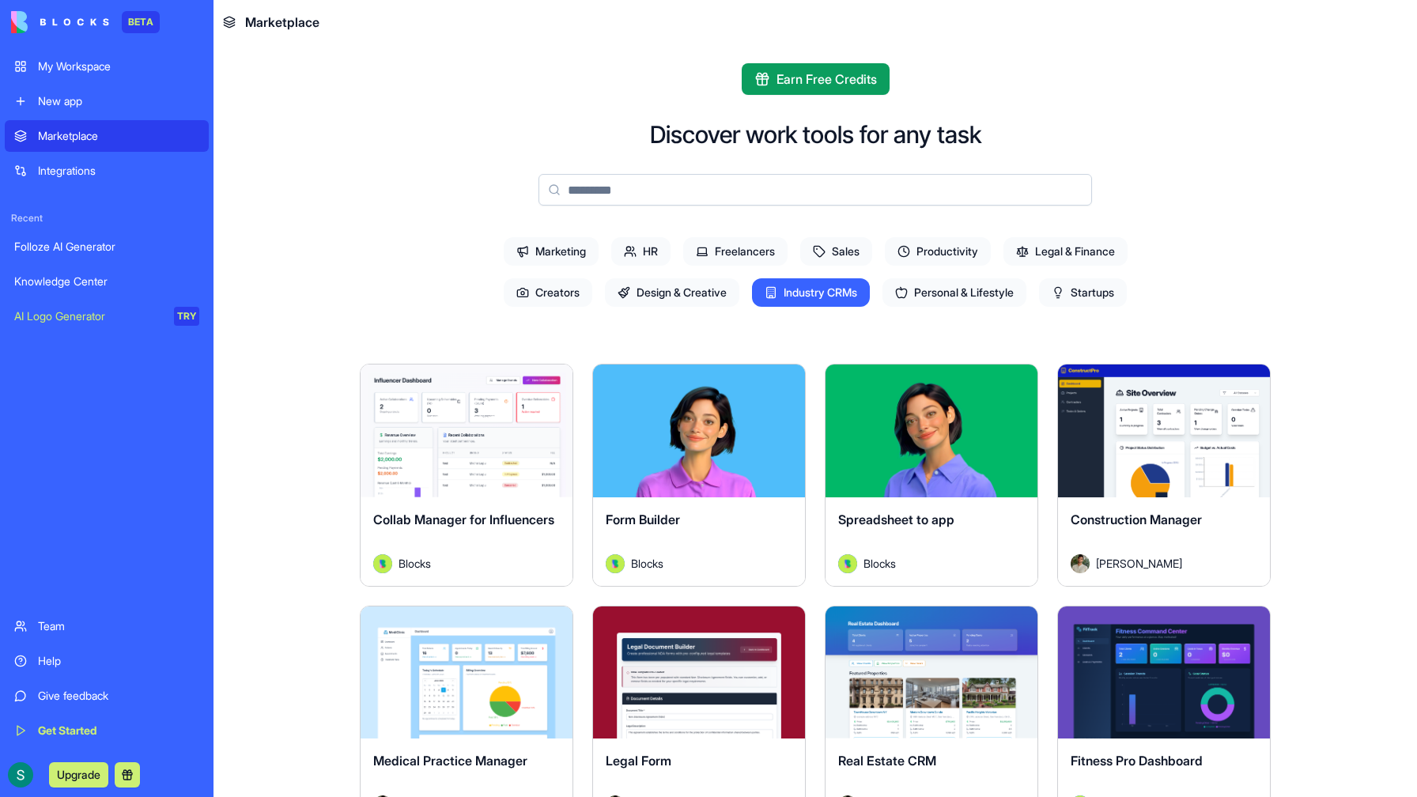
click at [965, 249] on span "Productivity" at bounding box center [938, 251] width 106 height 28
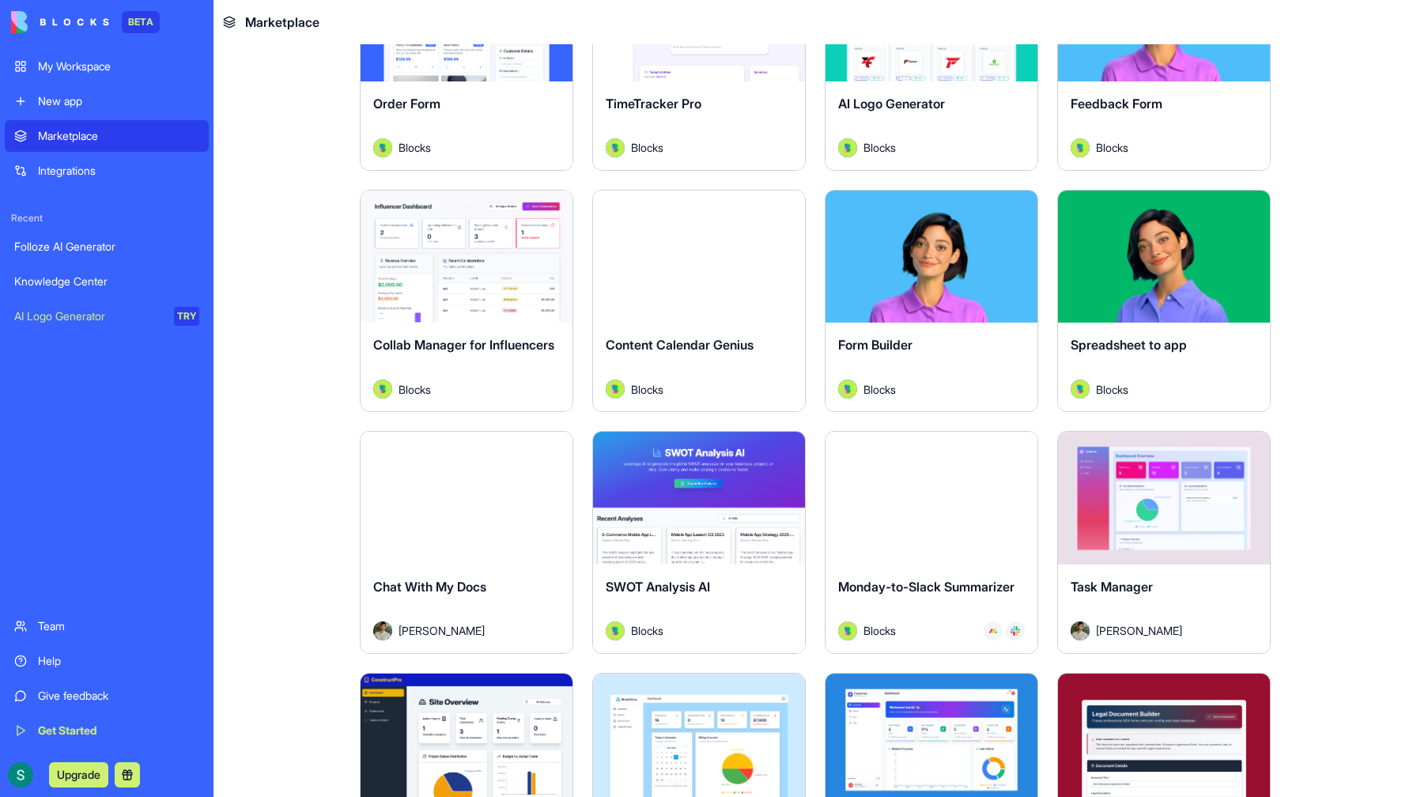
scroll to position [417, 0]
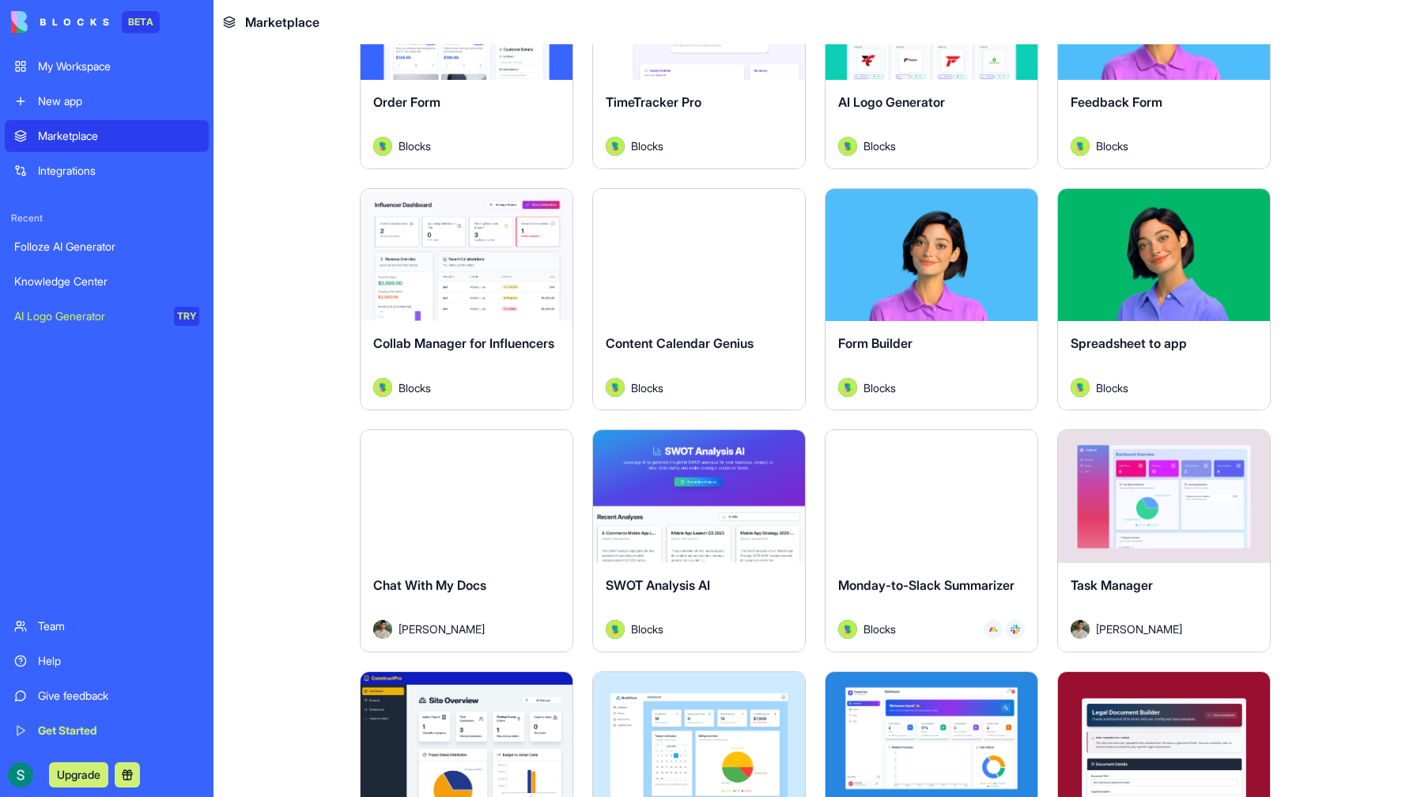
click at [653, 580] on span "SWOT Analysis AI" at bounding box center [658, 585] width 104 height 16
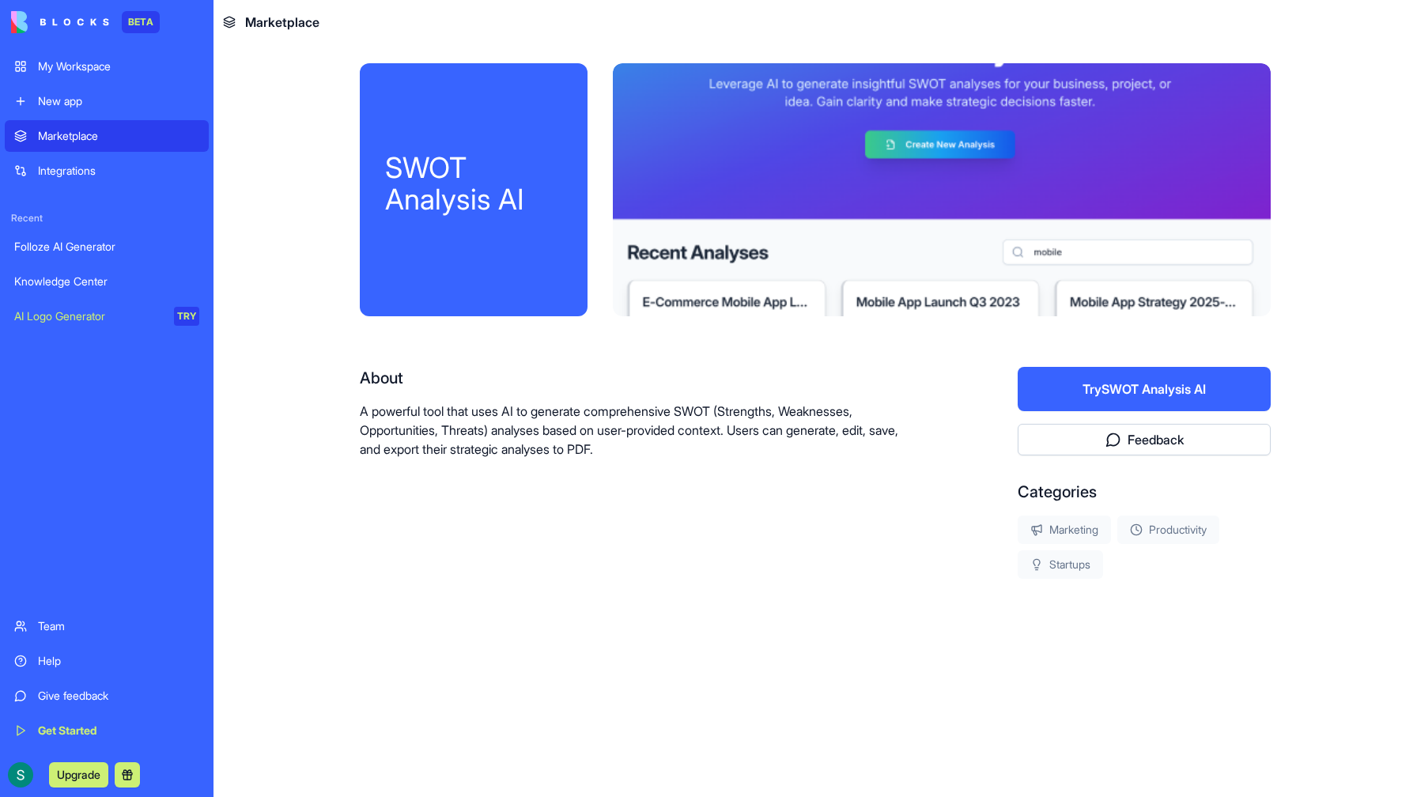
click at [1085, 391] on button "Try SWOT Analysis AI" at bounding box center [1144, 389] width 253 height 44
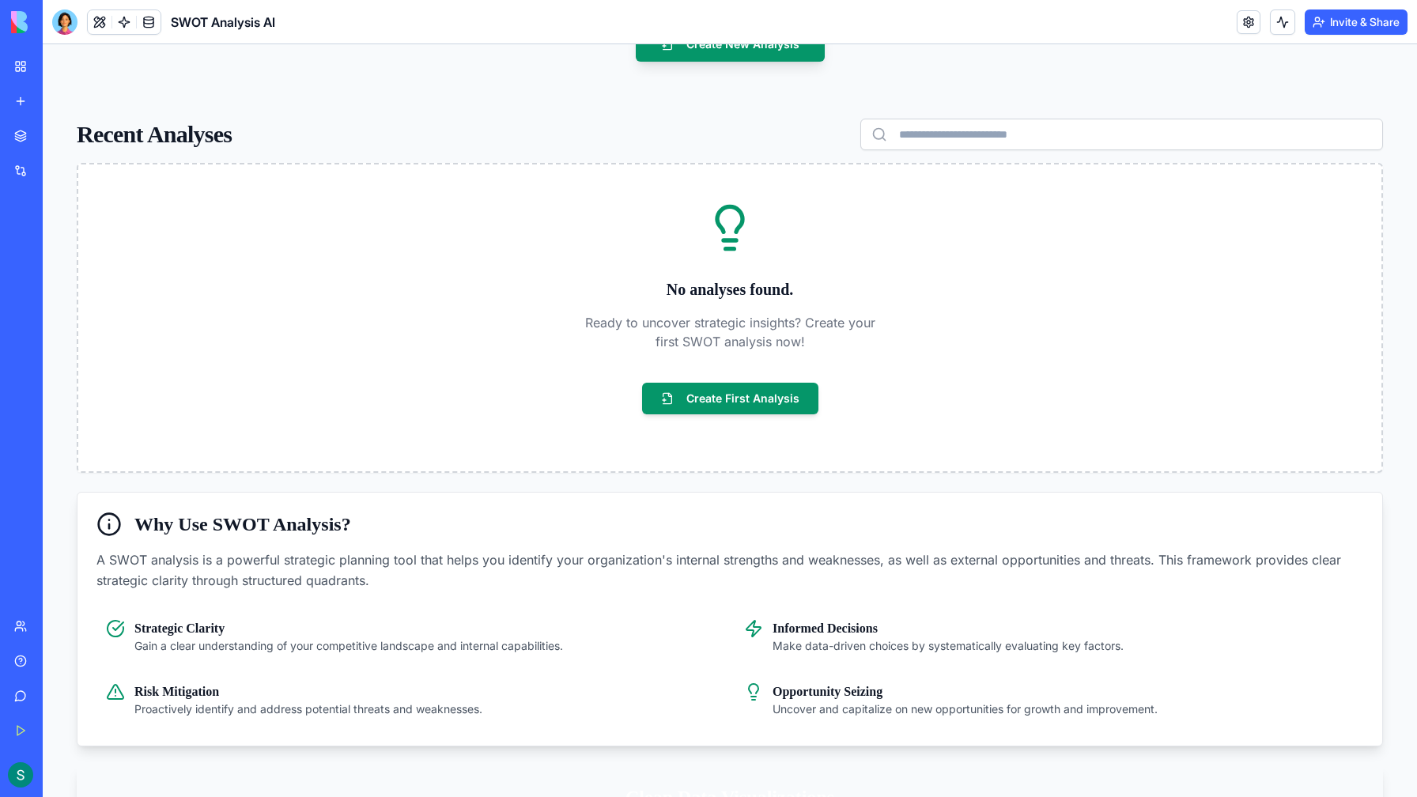
scroll to position [176, 0]
click at [729, 396] on button "Create First Analysis" at bounding box center [730, 398] width 176 height 32
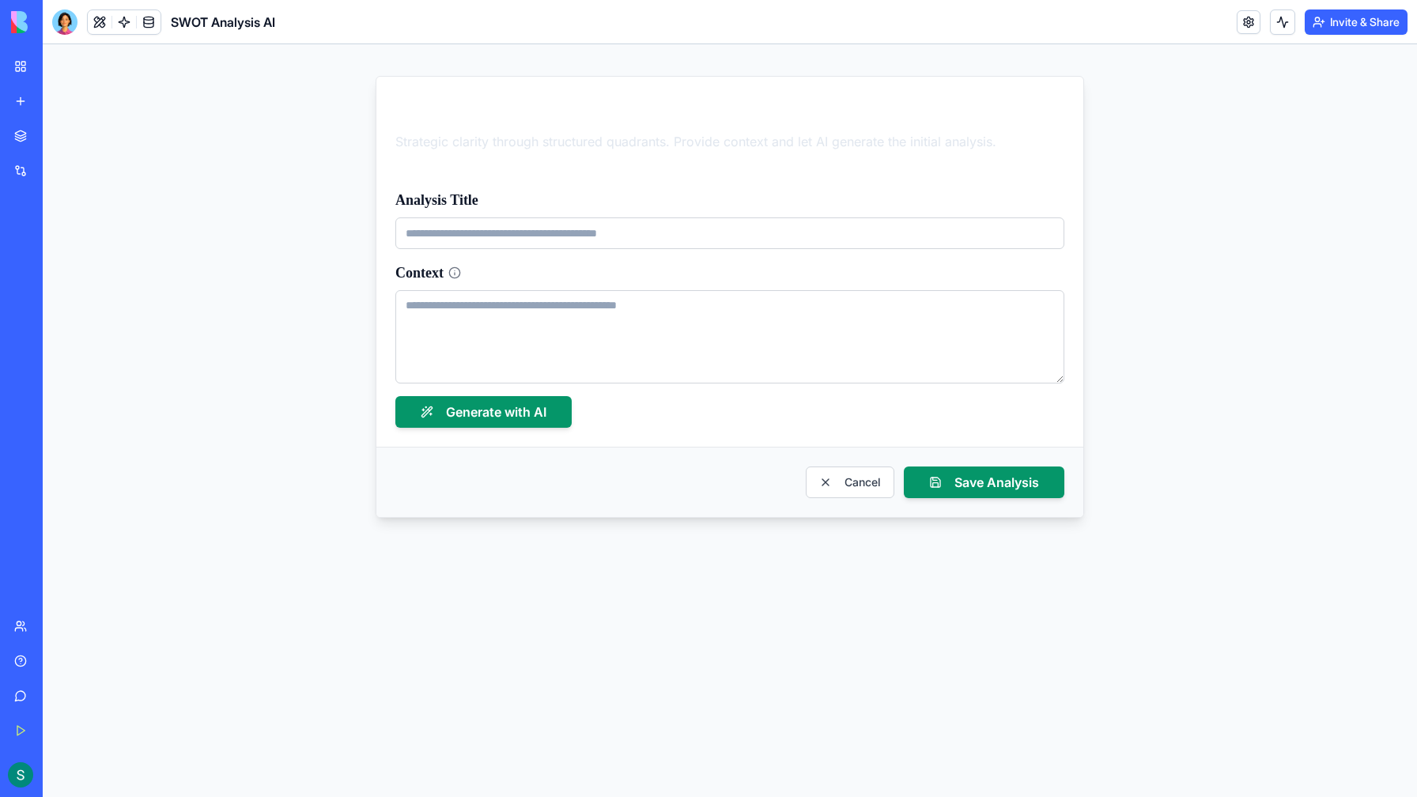
scroll to position [0, 0]
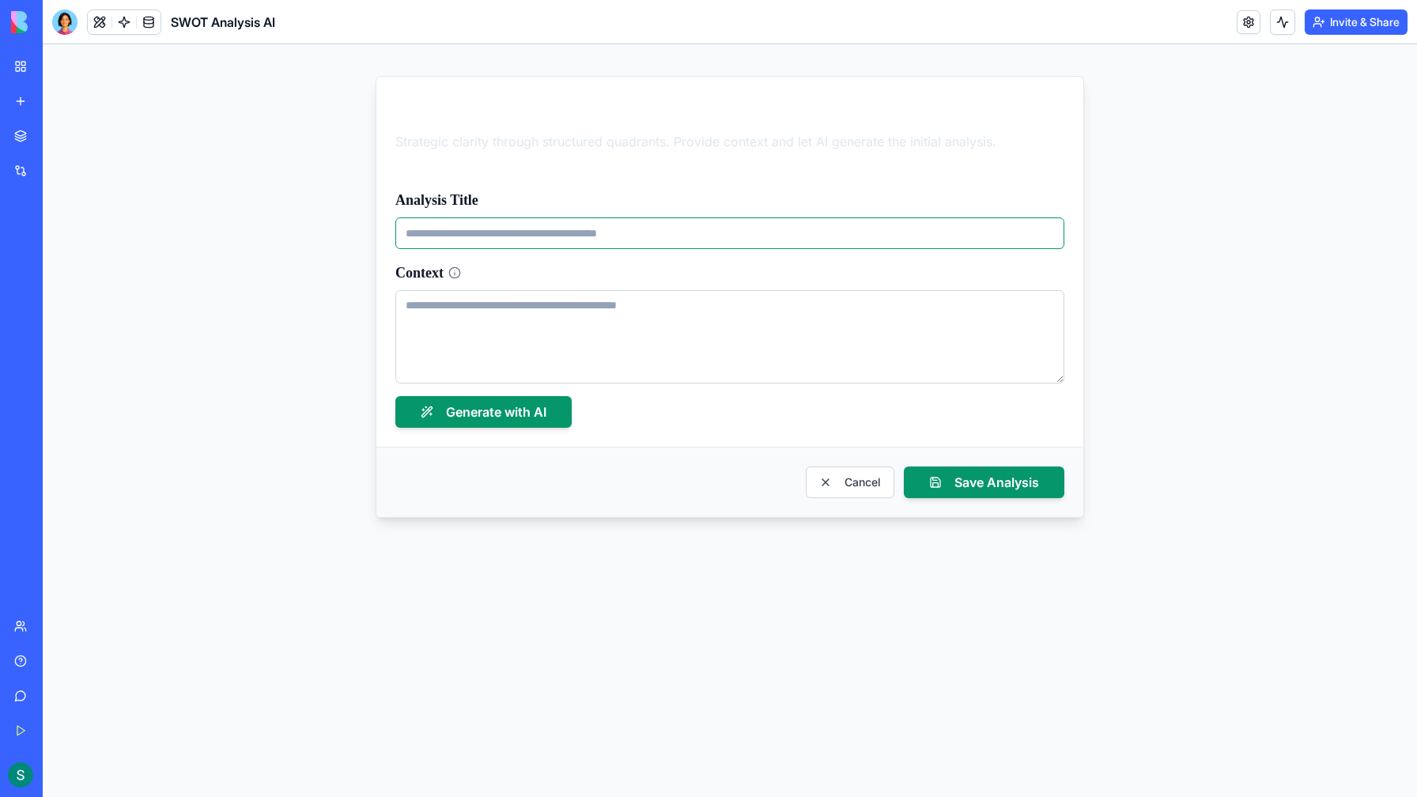
click at [552, 238] on input "Analysis Title" at bounding box center [729, 233] width 669 height 32
type input "**********"
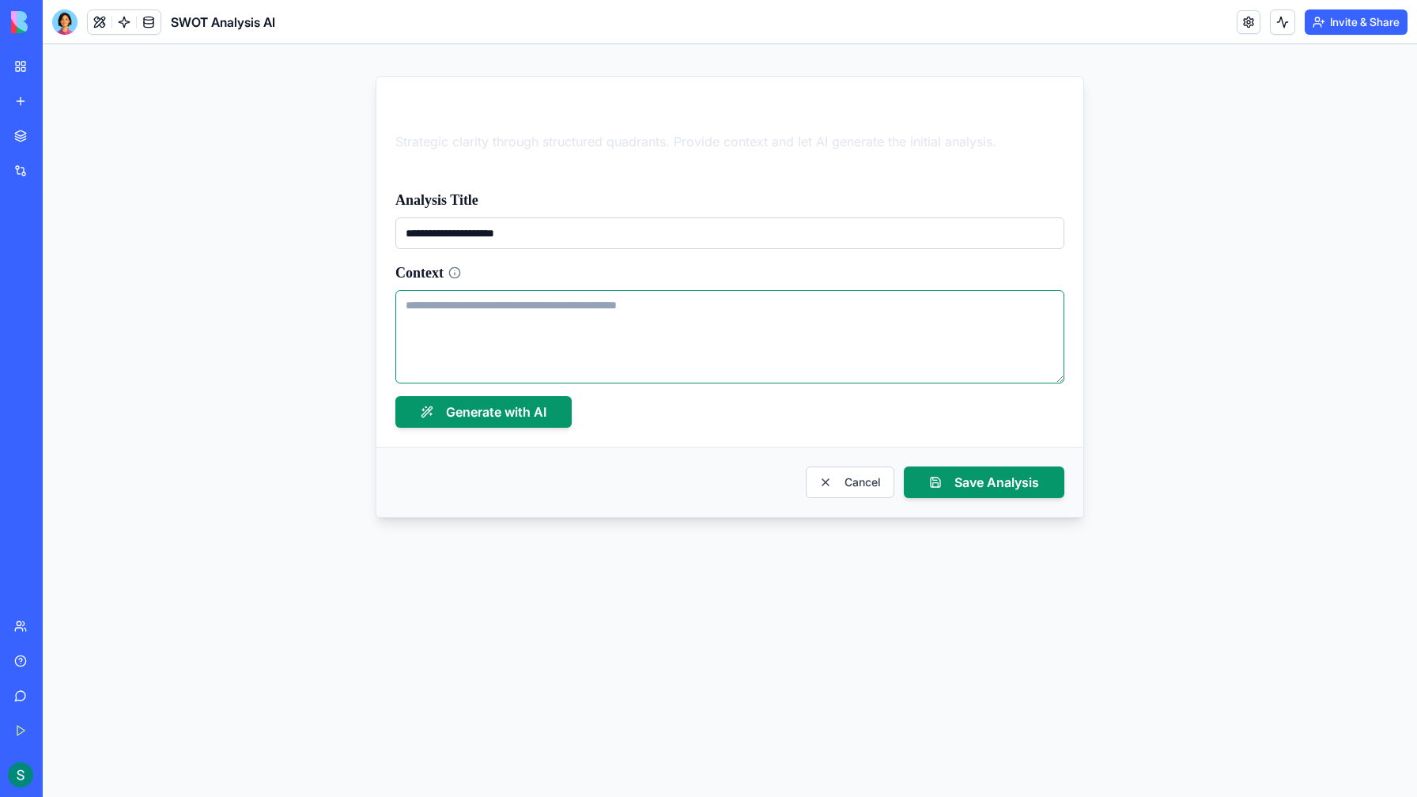
click at [509, 320] on textarea "Context" at bounding box center [729, 336] width 669 height 93
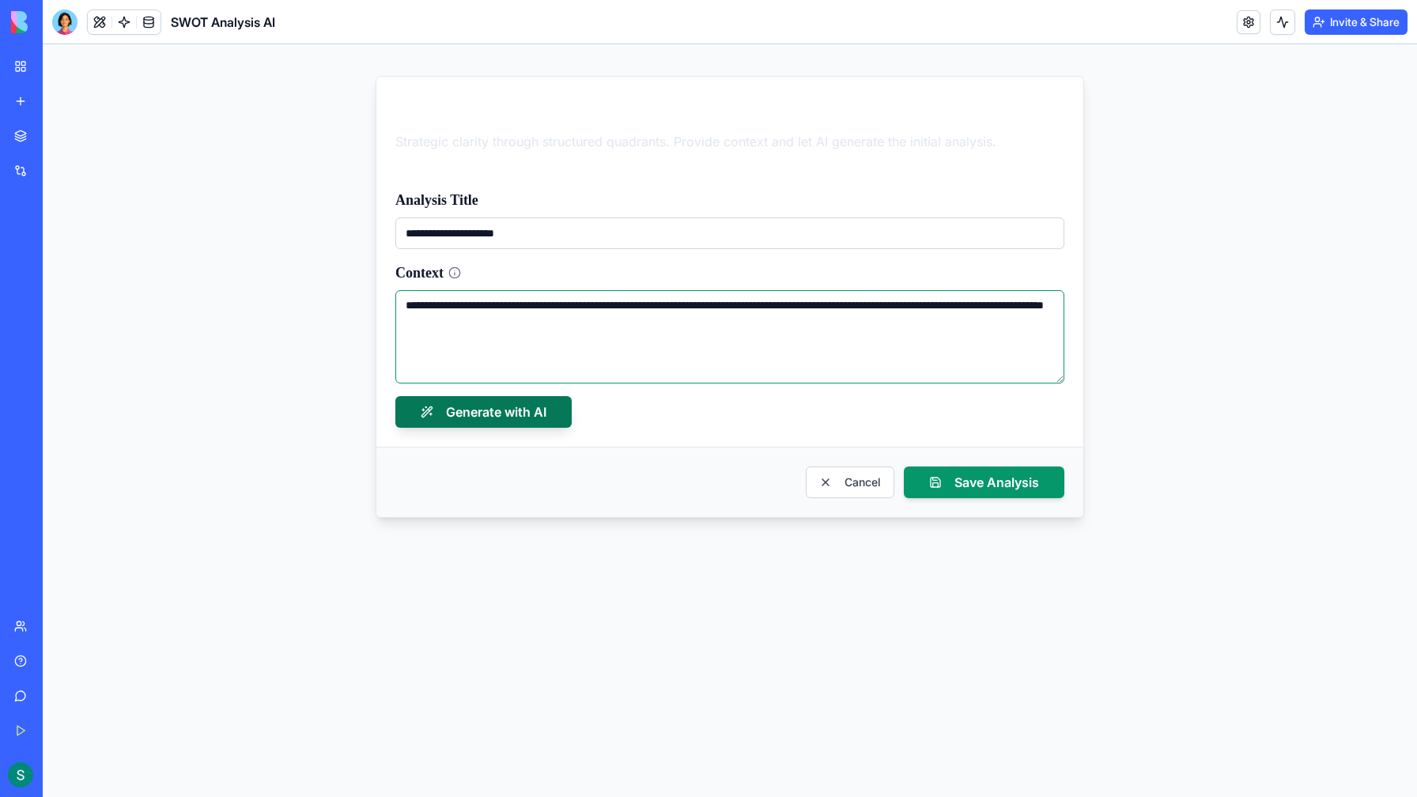
type textarea "**********"
click at [455, 422] on button "Generate with AI" at bounding box center [483, 412] width 176 height 32
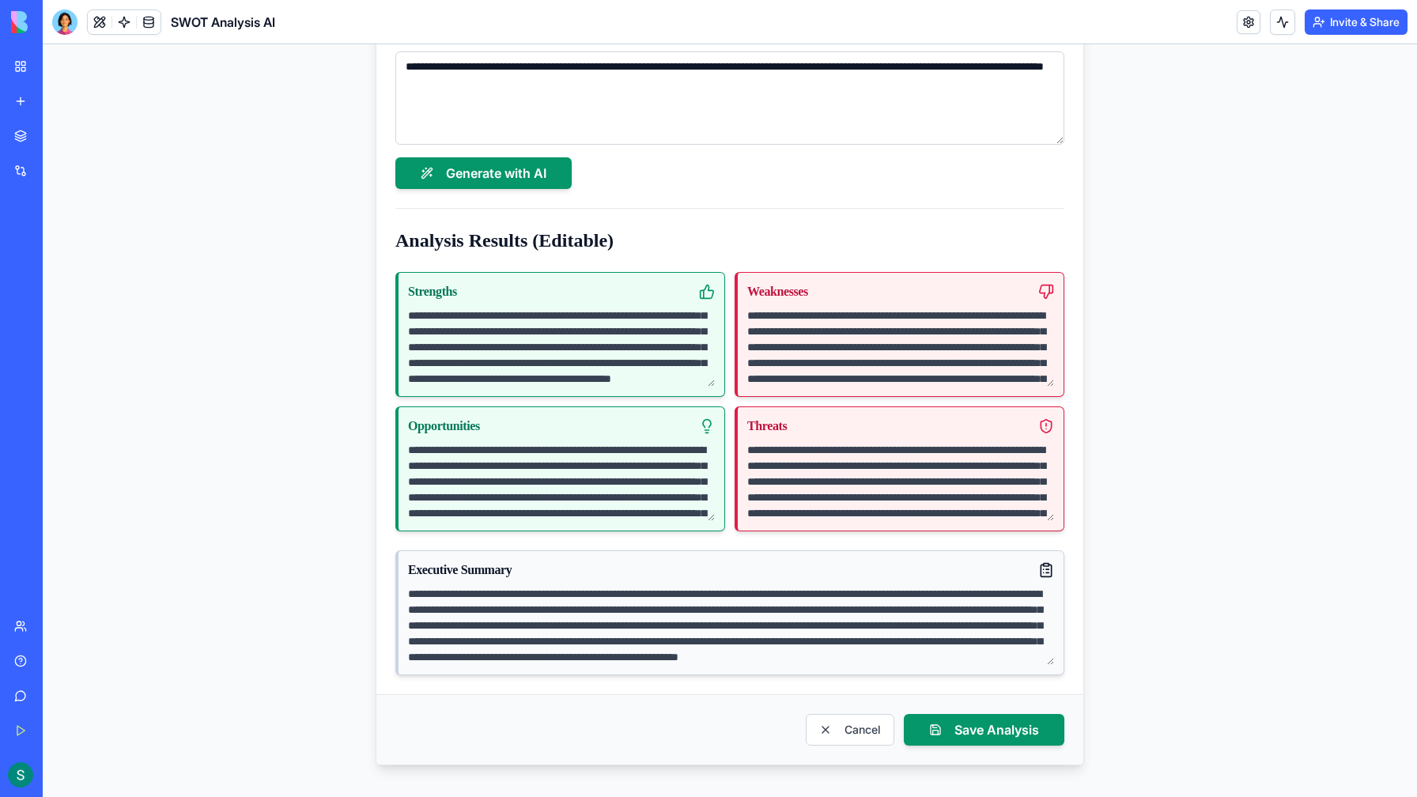
scroll to position [111, 0]
click at [43, 139] on div "Marketplace" at bounding box center [48, 136] width 21 height 16
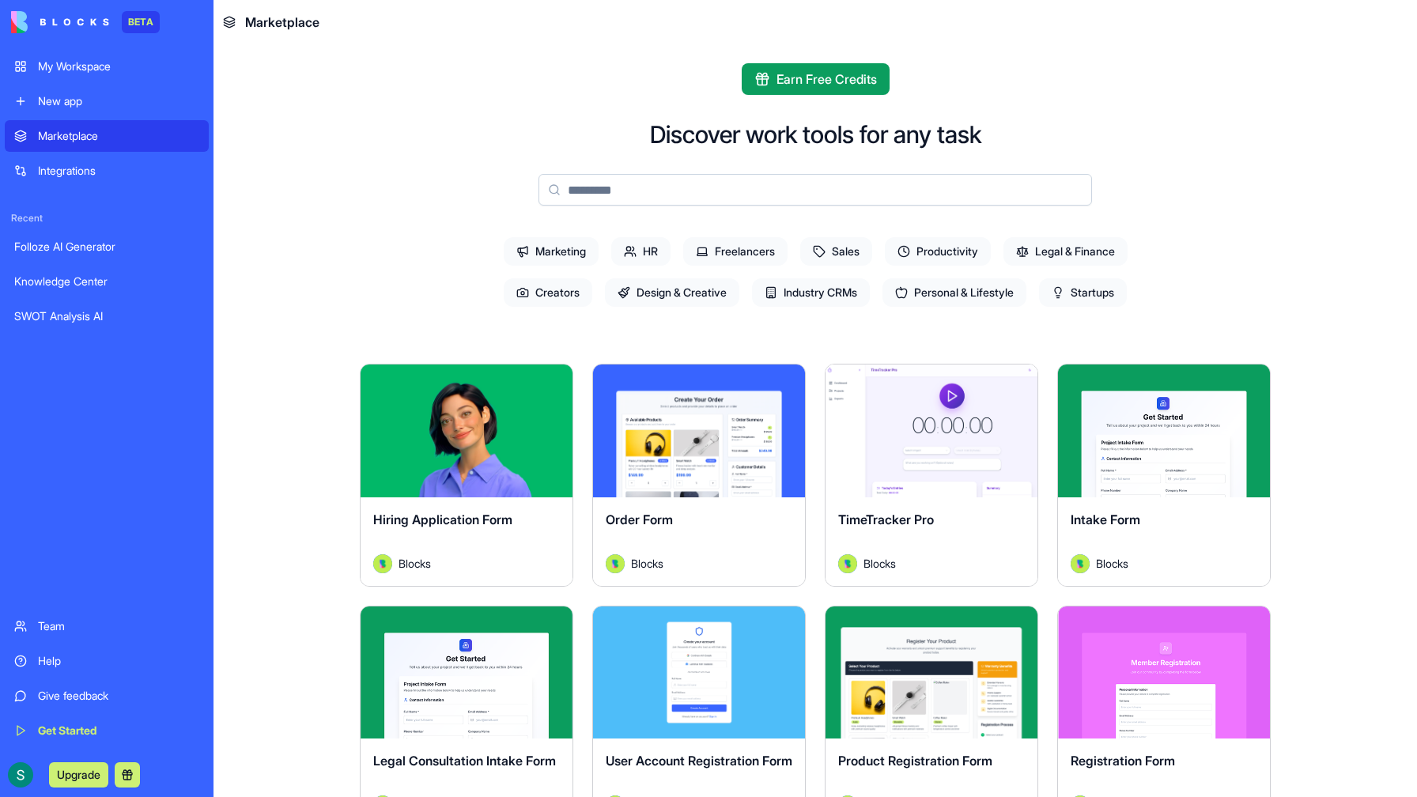
click at [527, 296] on span "Creators" at bounding box center [548, 292] width 89 height 28
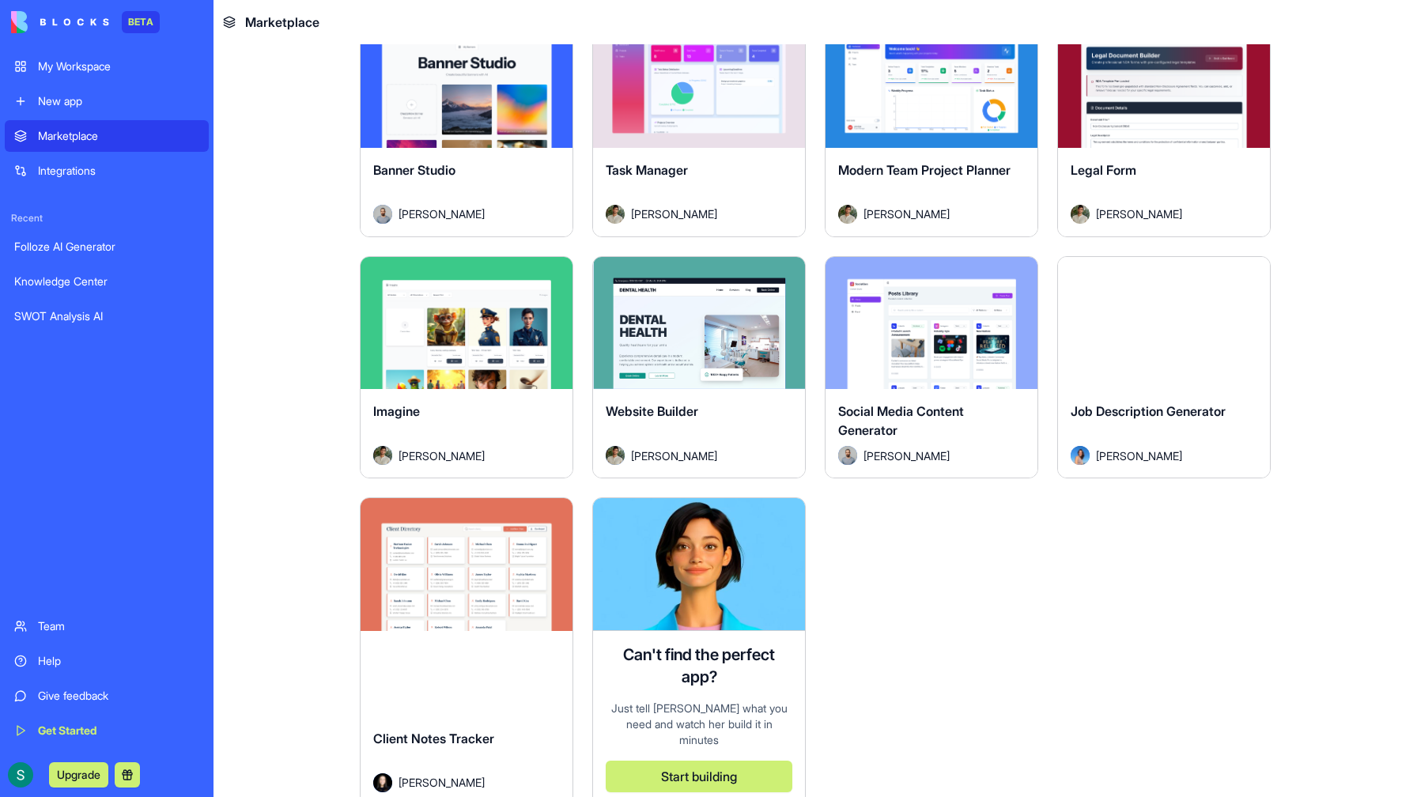
scroll to position [836, 0]
